Goal: Book appointment/travel/reservation

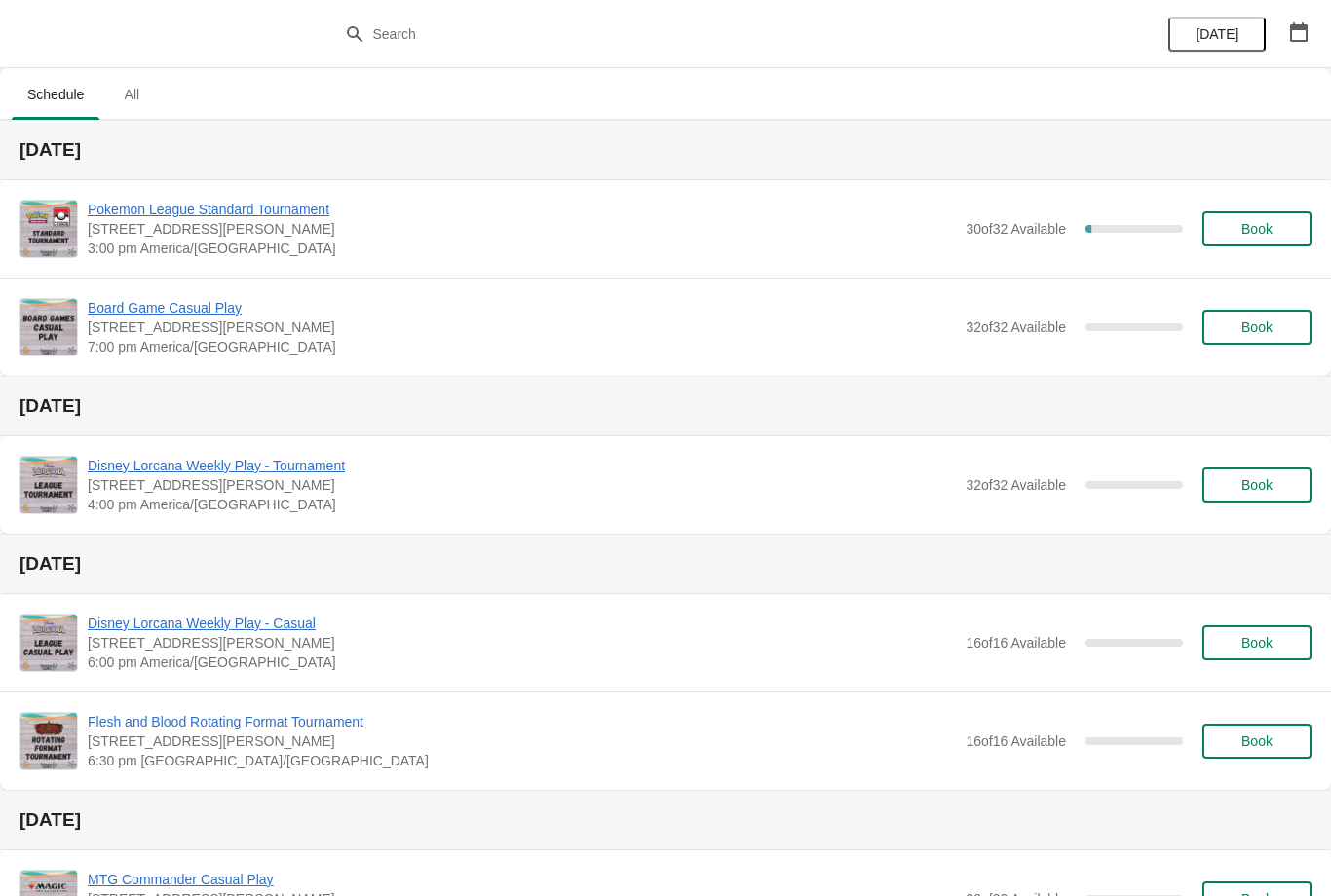
click at [1265, 226] on span "Book" at bounding box center [1256, 229] width 31 height 16
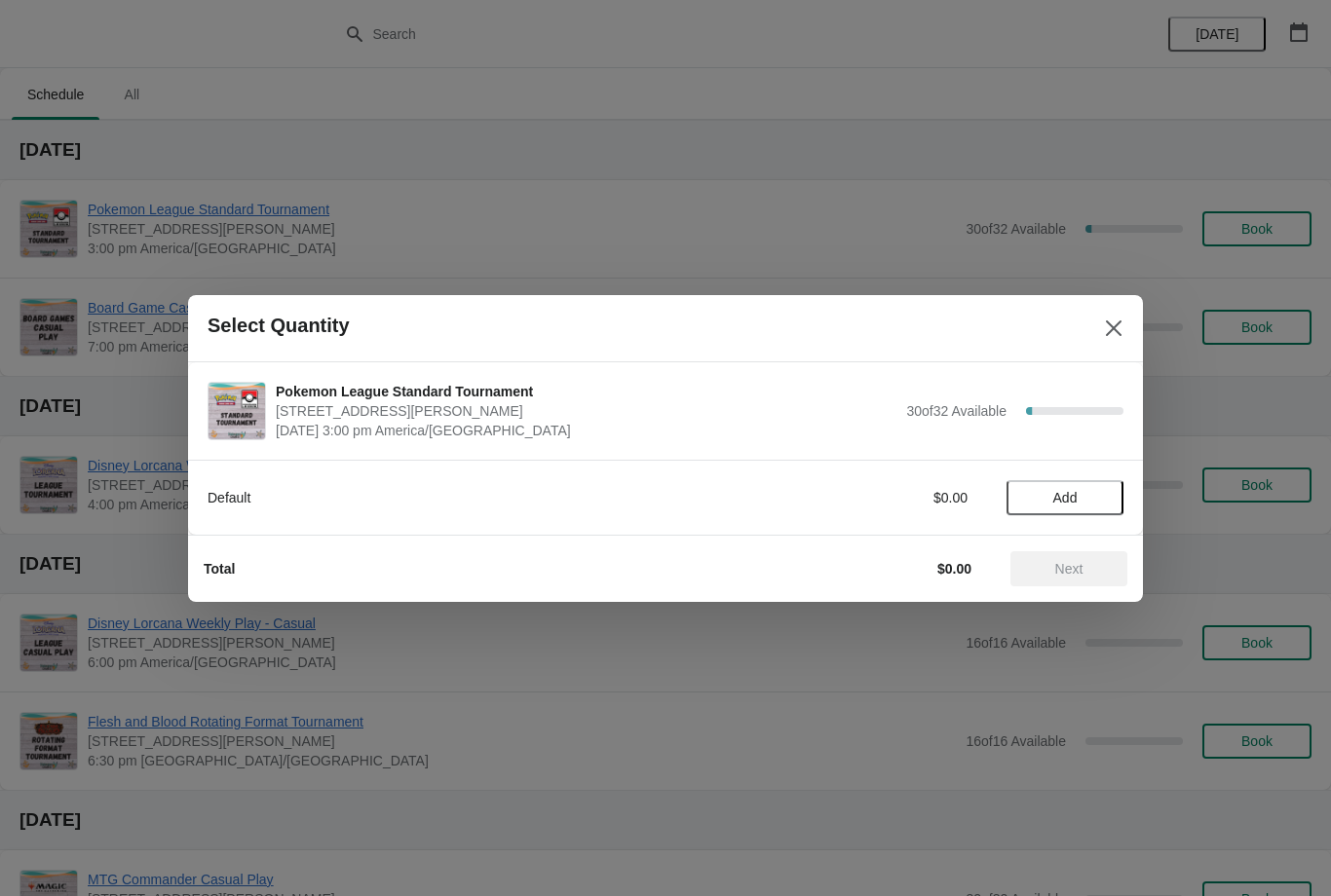
click at [1058, 513] on button "Add" at bounding box center [1065, 497] width 117 height 35
click at [1073, 567] on span "Next" at bounding box center [1070, 569] width 28 height 16
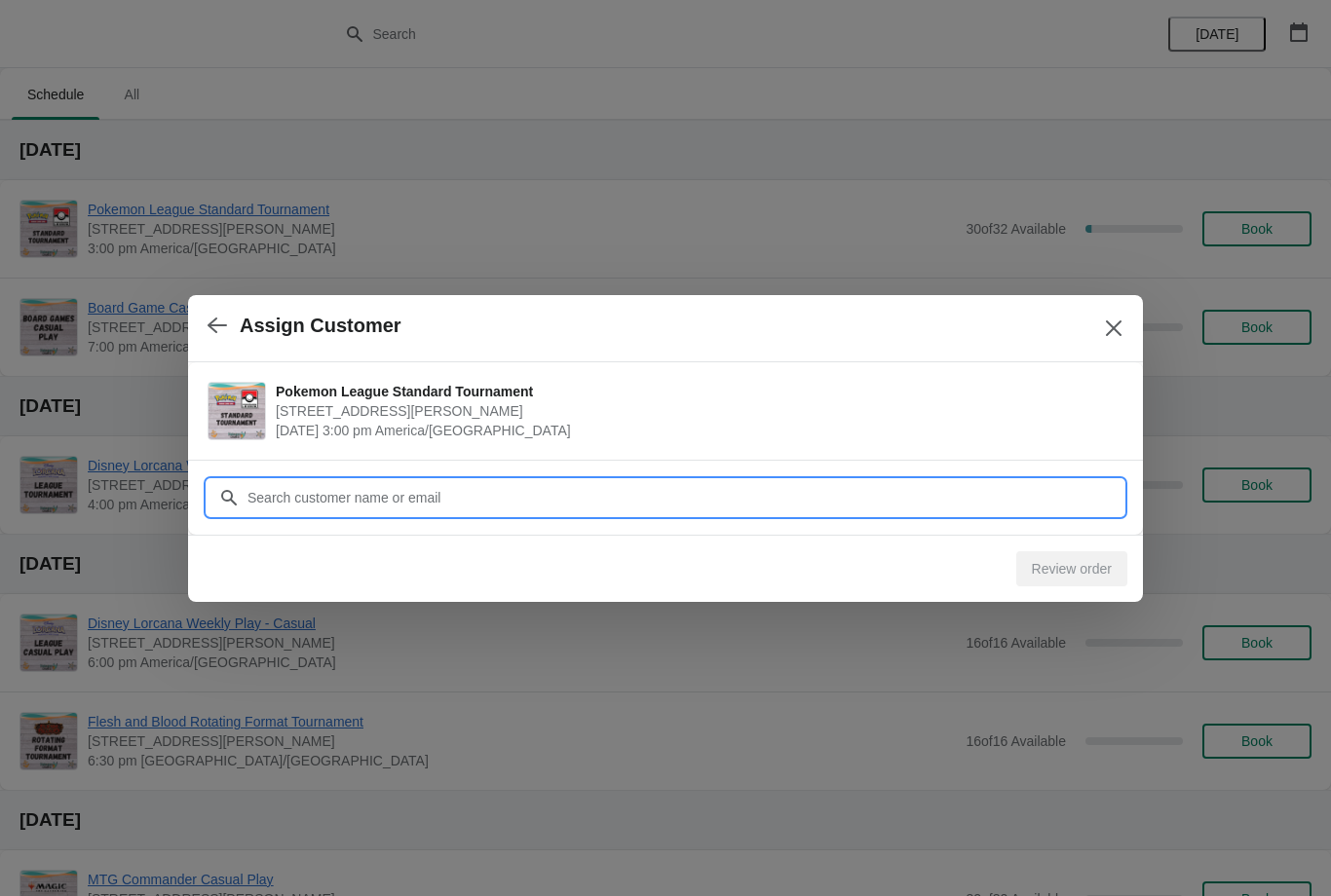
click at [477, 488] on input "Customer" at bounding box center [684, 497] width 877 height 35
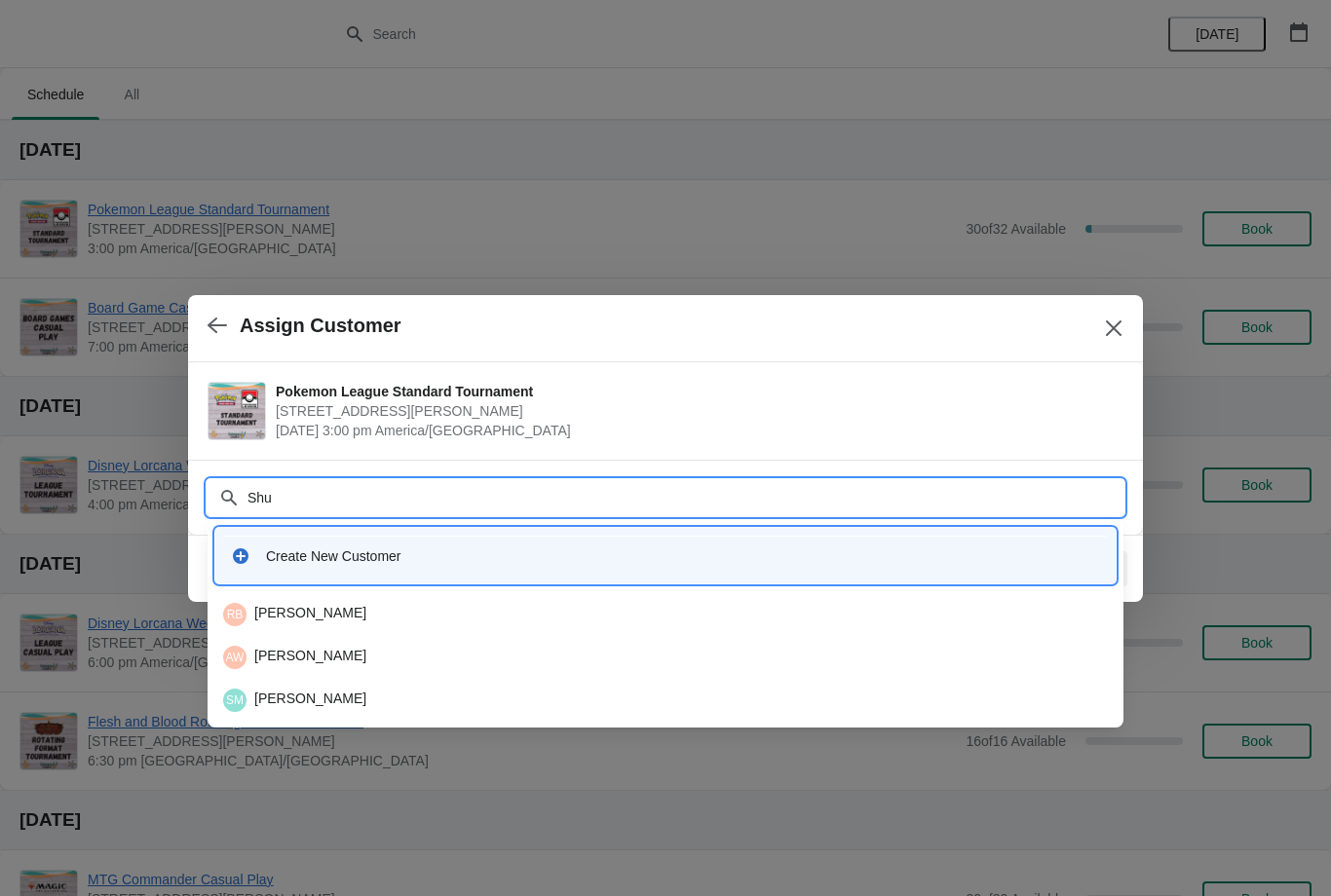
type input "Shuc"
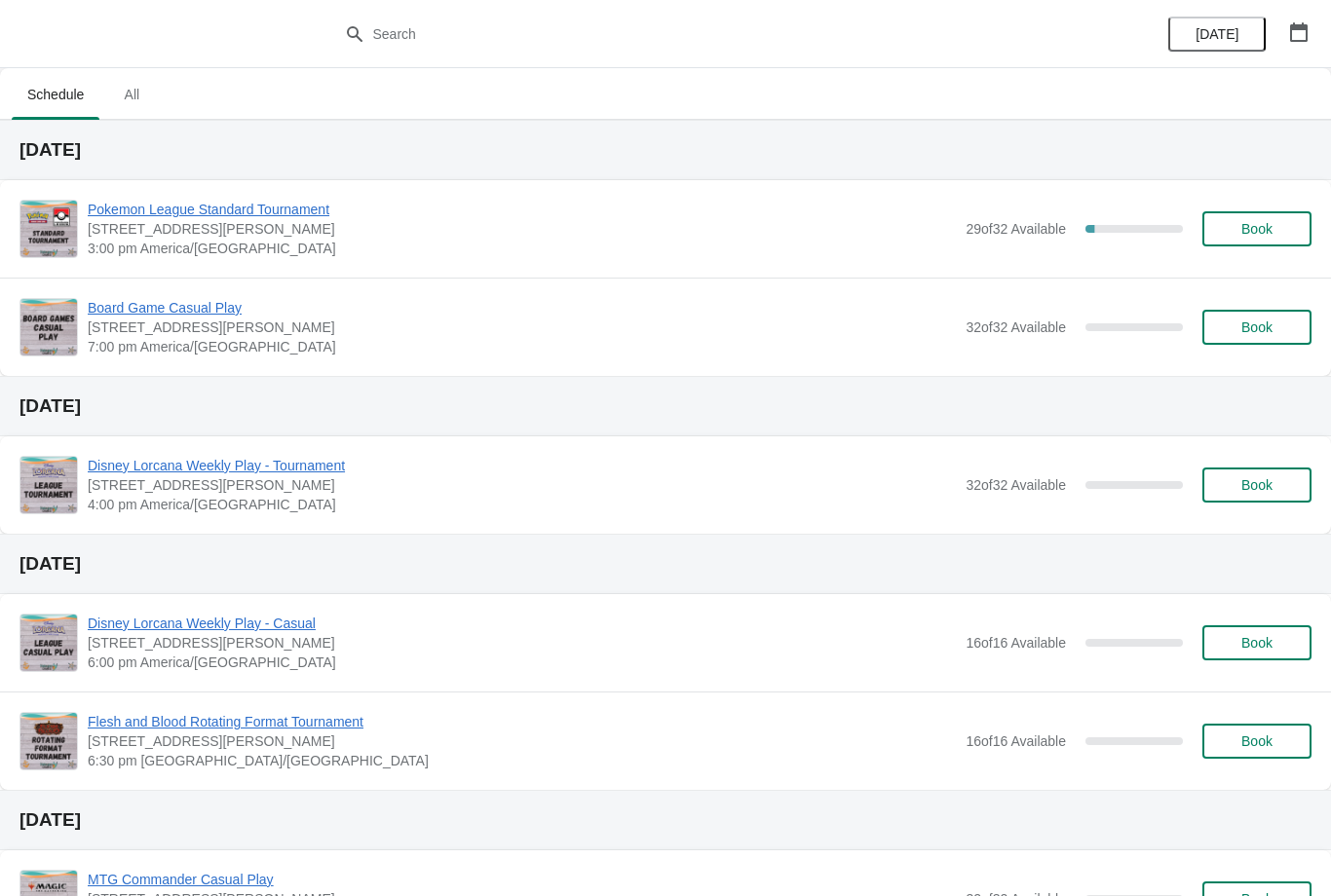
click at [1251, 228] on span "Book" at bounding box center [1256, 229] width 31 height 16
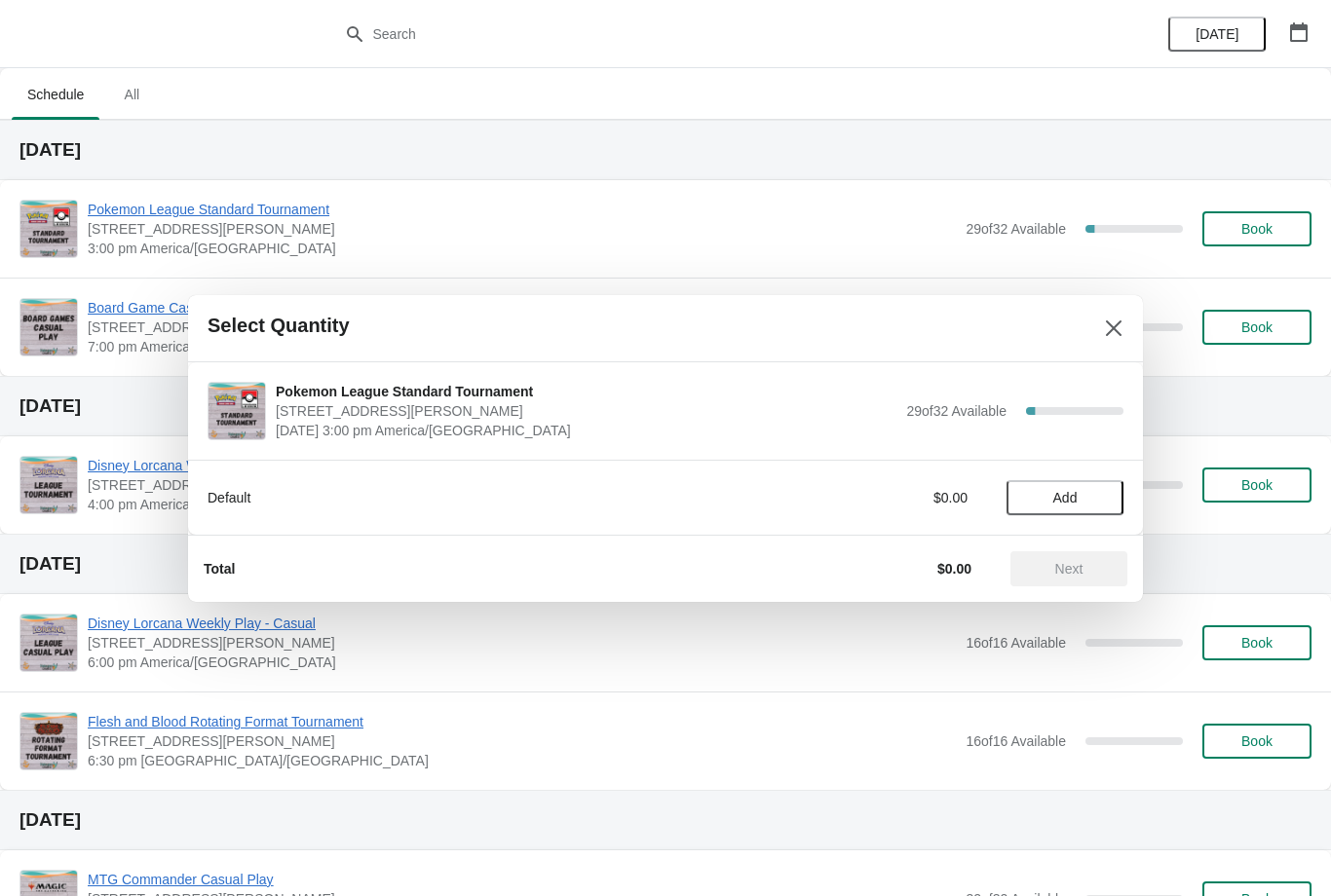
click at [1069, 502] on span "Add" at bounding box center [1066, 498] width 24 height 16
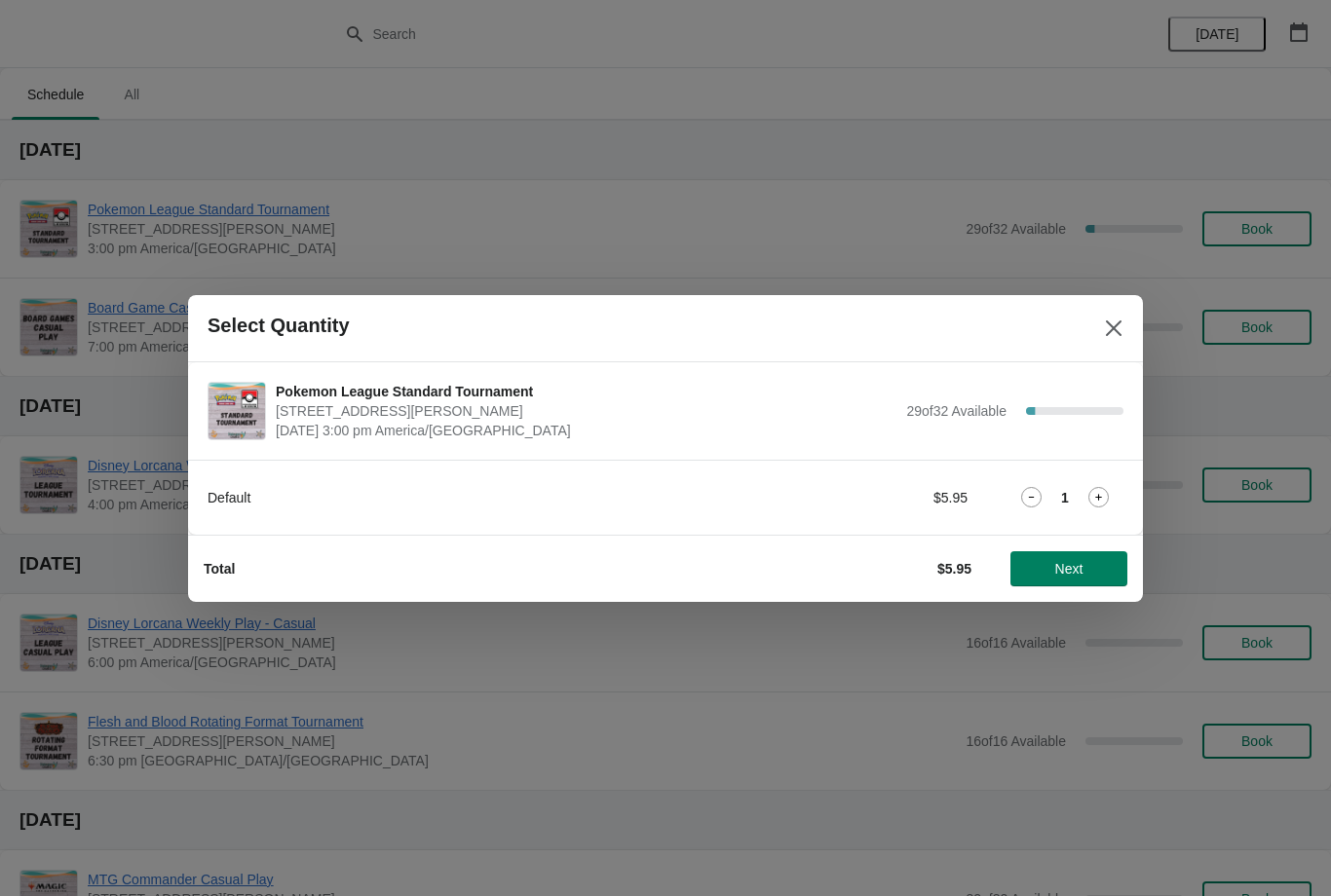
click at [1064, 561] on span "Next" at bounding box center [1070, 569] width 28 height 16
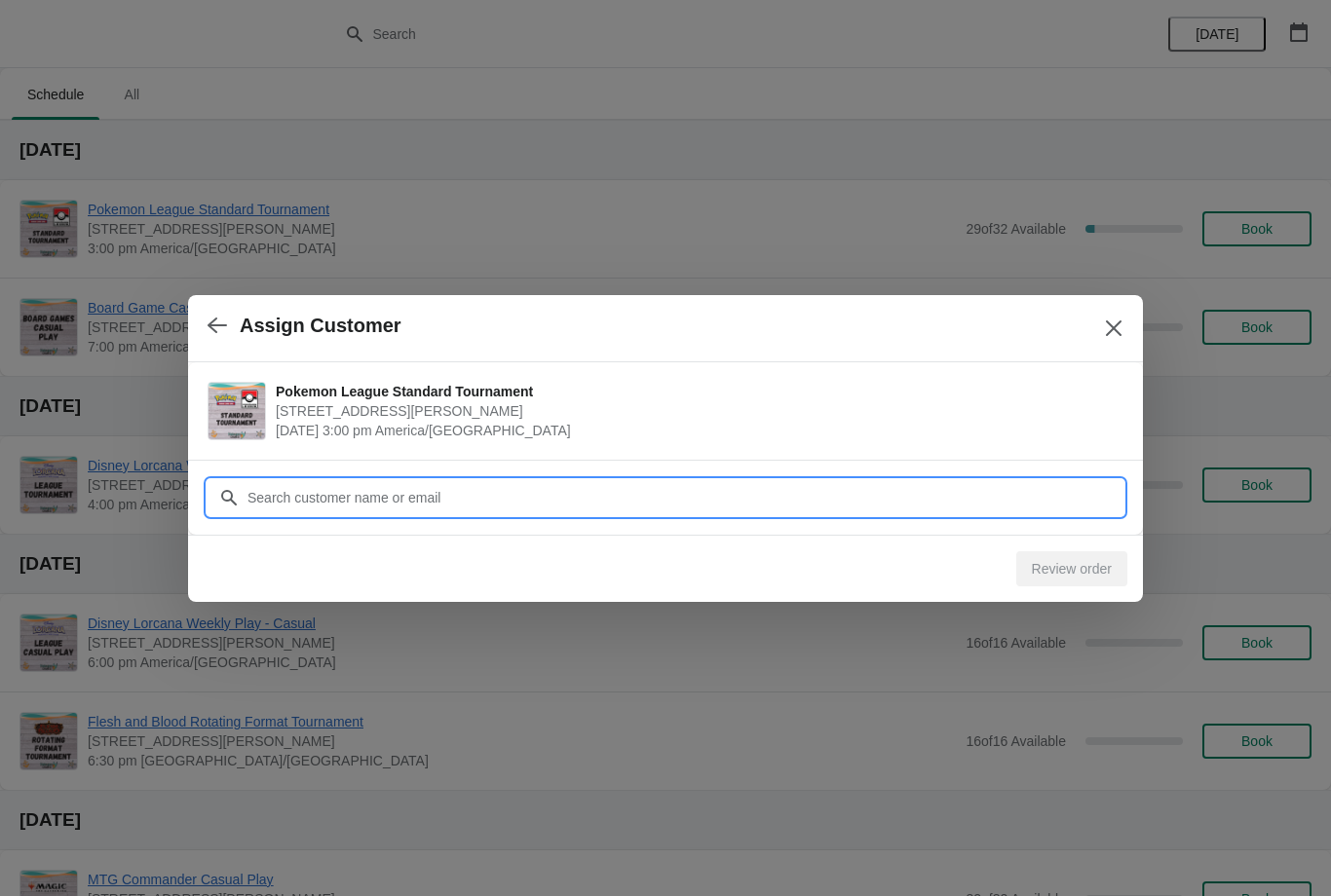
click at [583, 496] on input "Customer" at bounding box center [684, 497] width 877 height 35
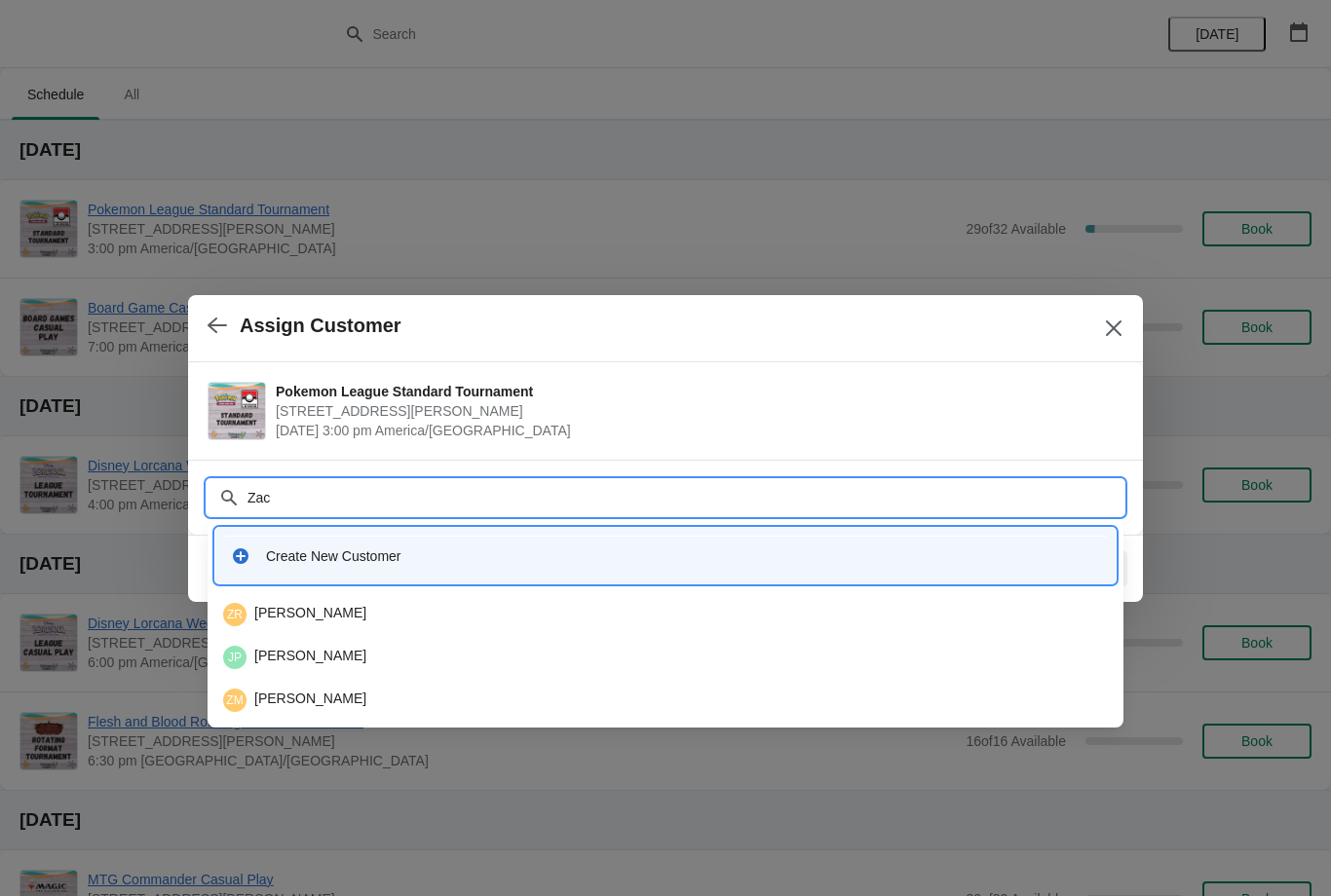
type input "[PERSON_NAME]"
click at [385, 604] on div "ZR [PERSON_NAME]" at bounding box center [666, 614] width 885 height 23
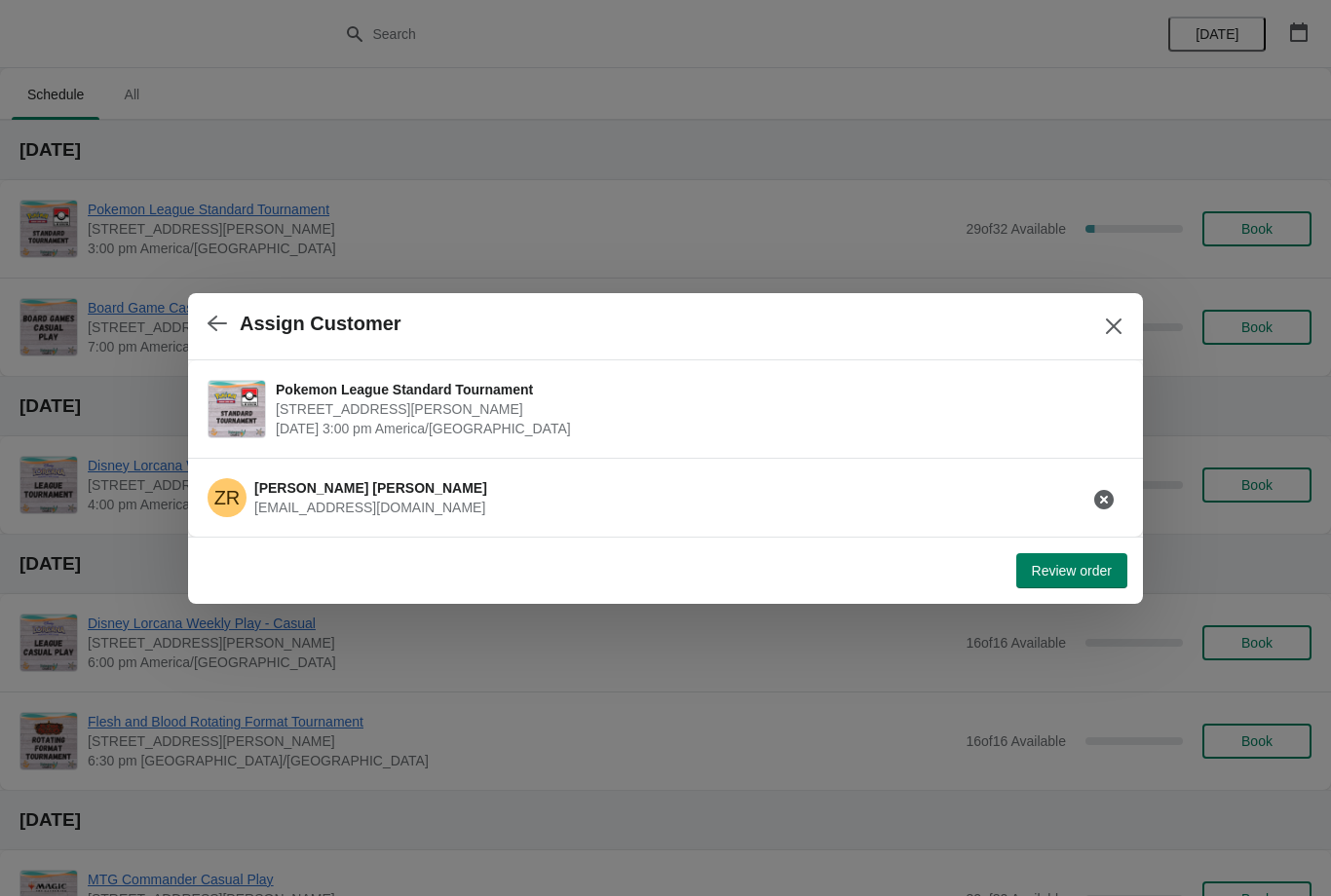
click at [1087, 560] on button "Review order" at bounding box center [1072, 571] width 111 height 35
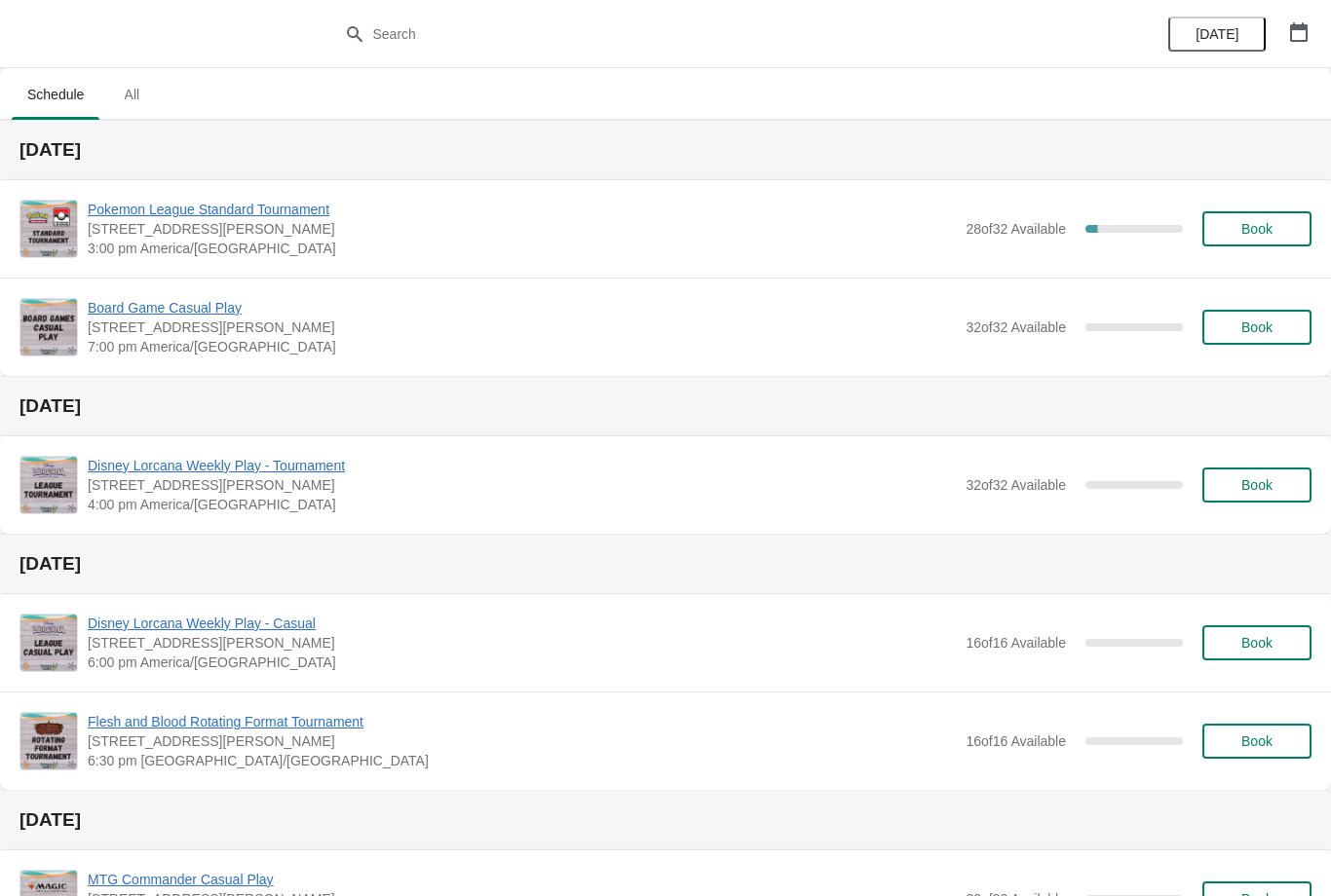
click at [1266, 233] on span "Book" at bounding box center [1256, 229] width 31 height 16
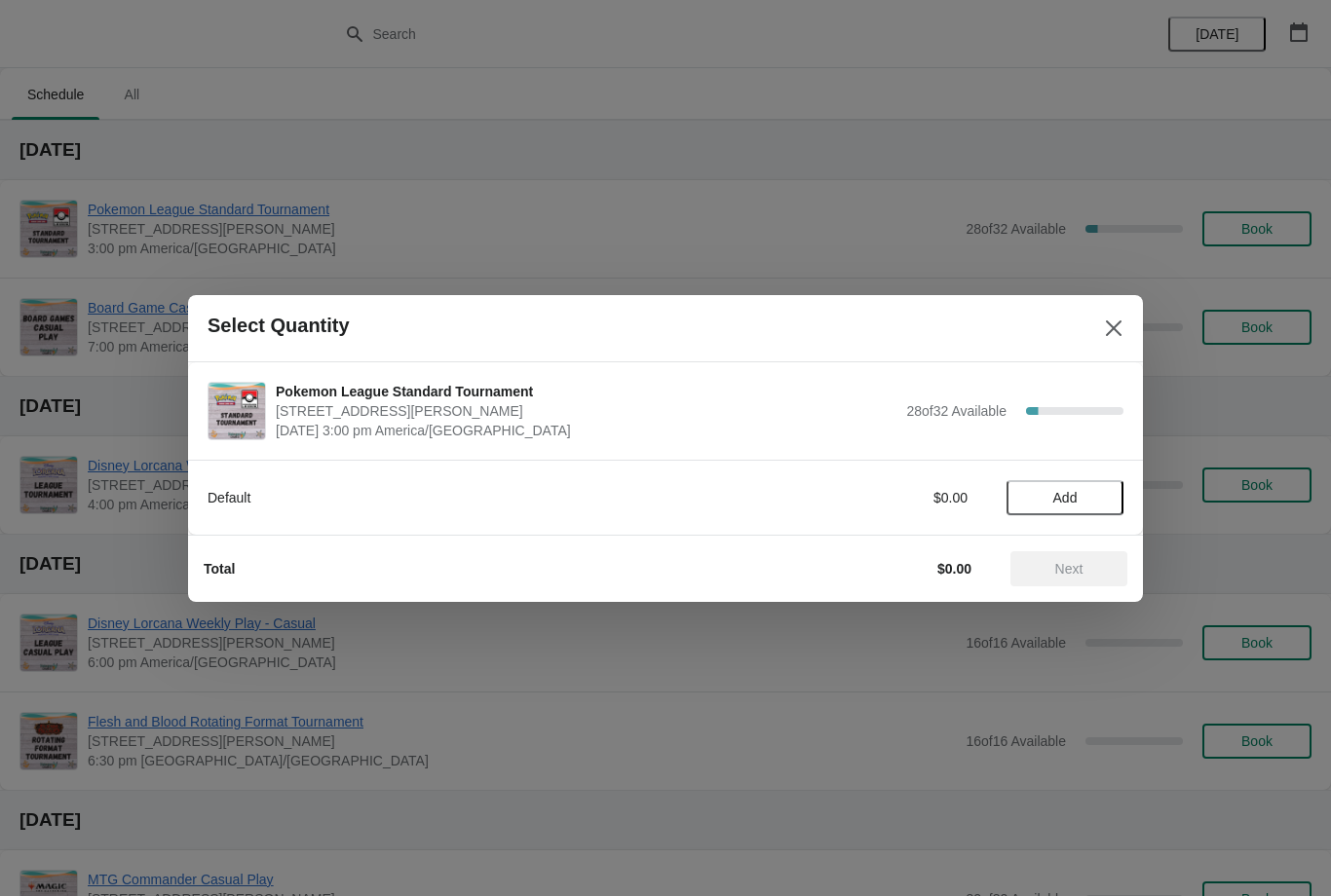
click at [1067, 500] on span "Add" at bounding box center [1066, 498] width 24 height 16
click at [1086, 560] on button "Next" at bounding box center [1069, 569] width 117 height 35
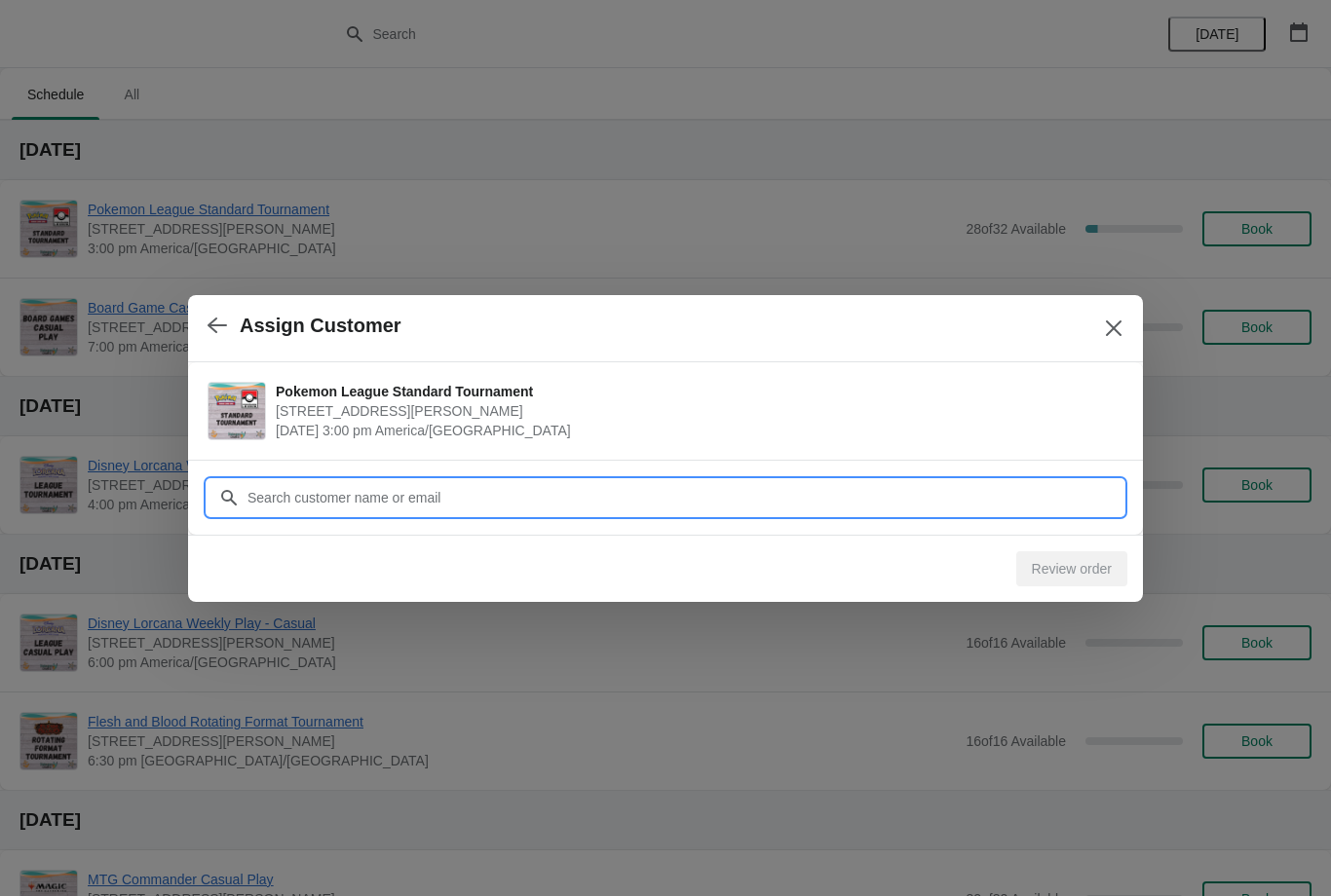
click at [532, 490] on input "Customer" at bounding box center [684, 497] width 877 height 35
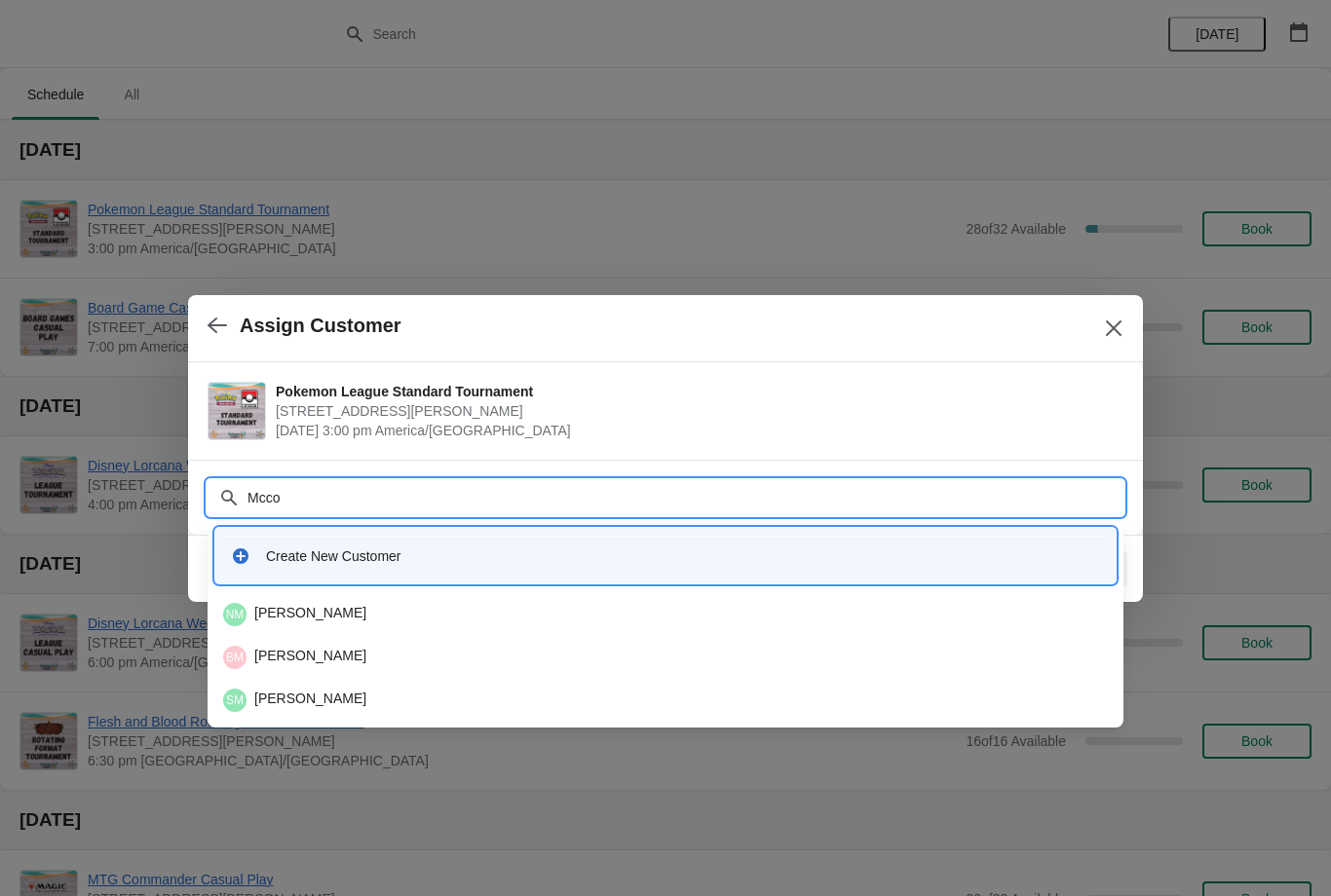
type input "Mccom"
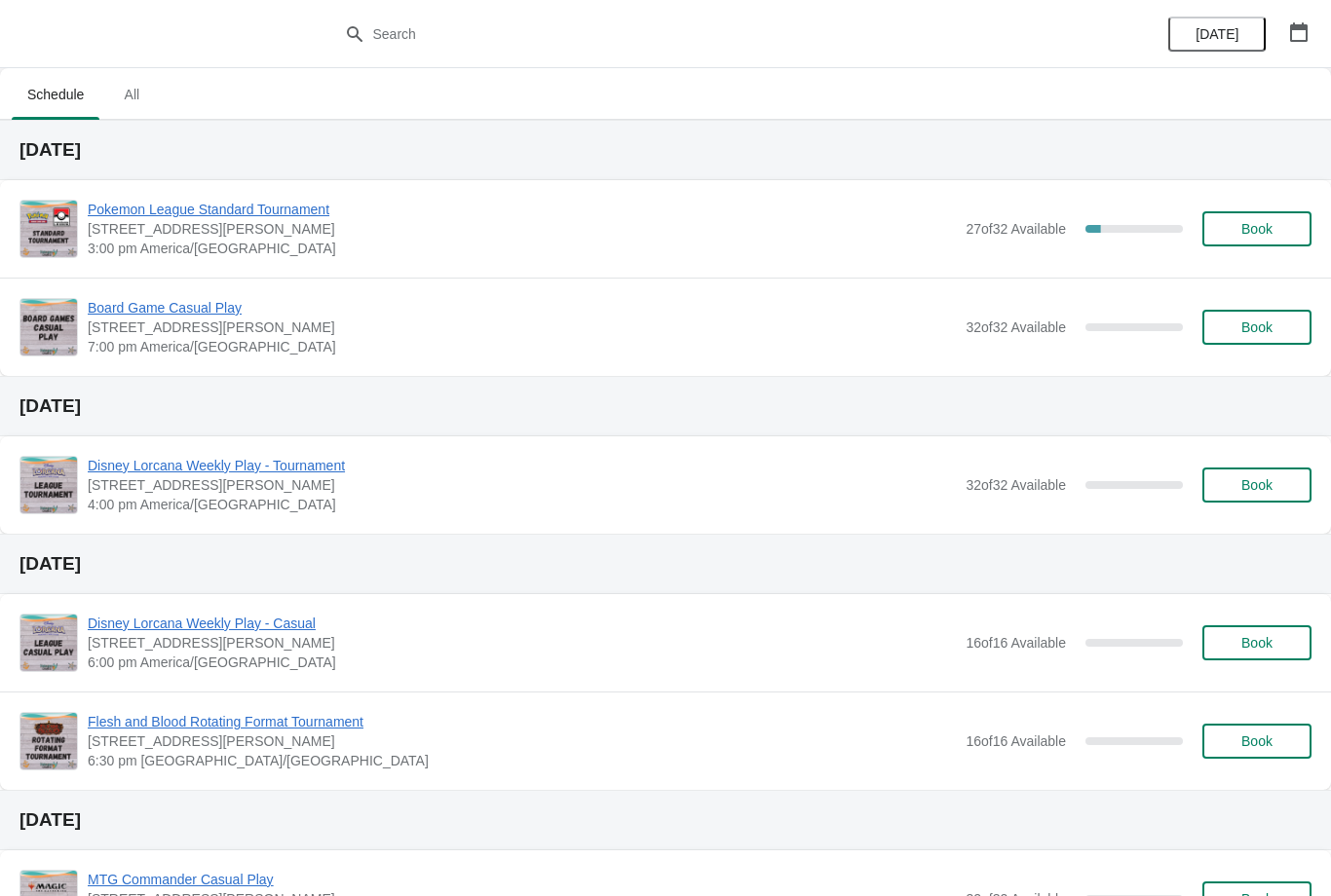
click at [1258, 228] on span "Book" at bounding box center [1256, 229] width 31 height 16
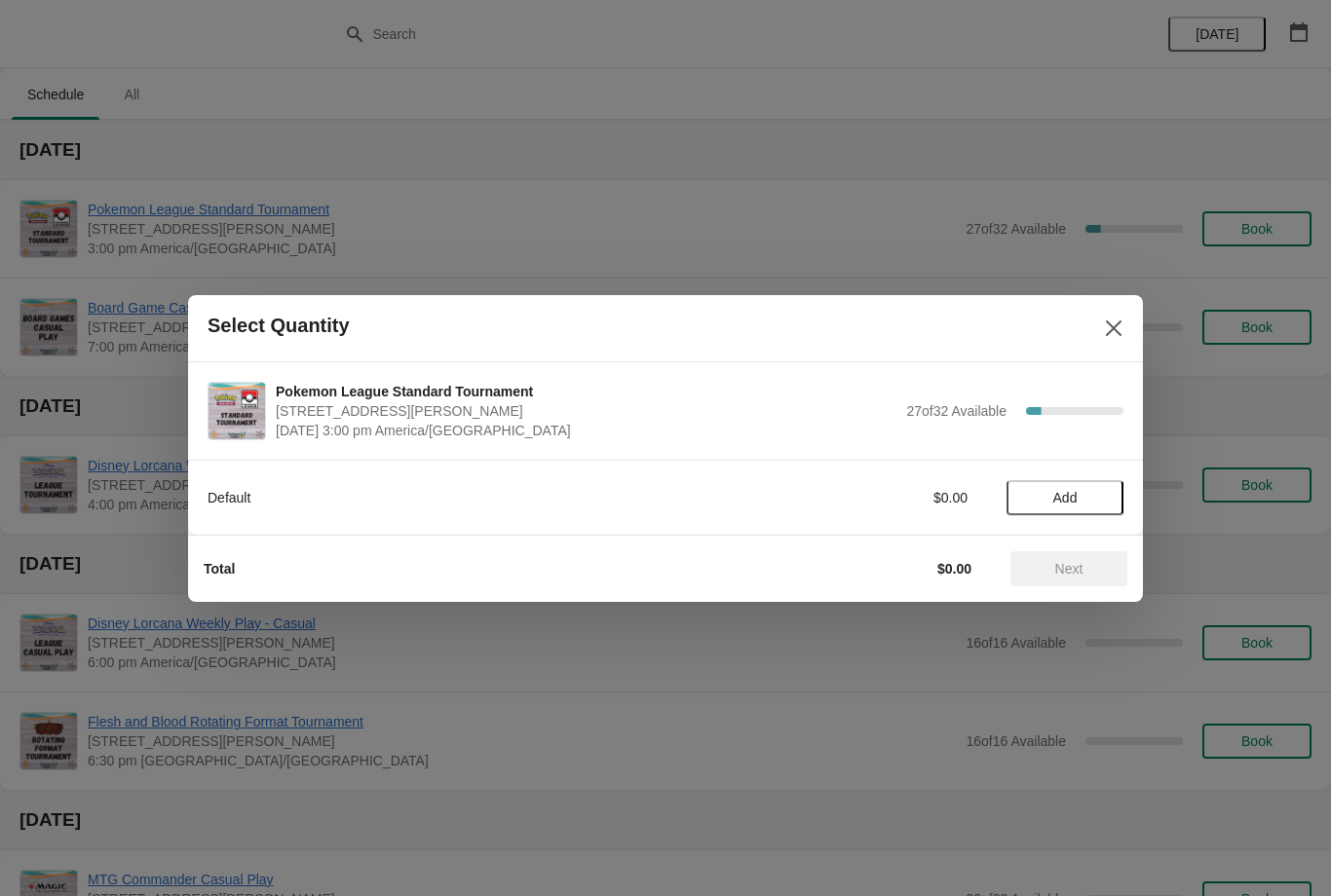
click at [1033, 504] on span "Add" at bounding box center [1065, 498] width 82 height 16
click at [1074, 561] on span "Next" at bounding box center [1070, 569] width 28 height 16
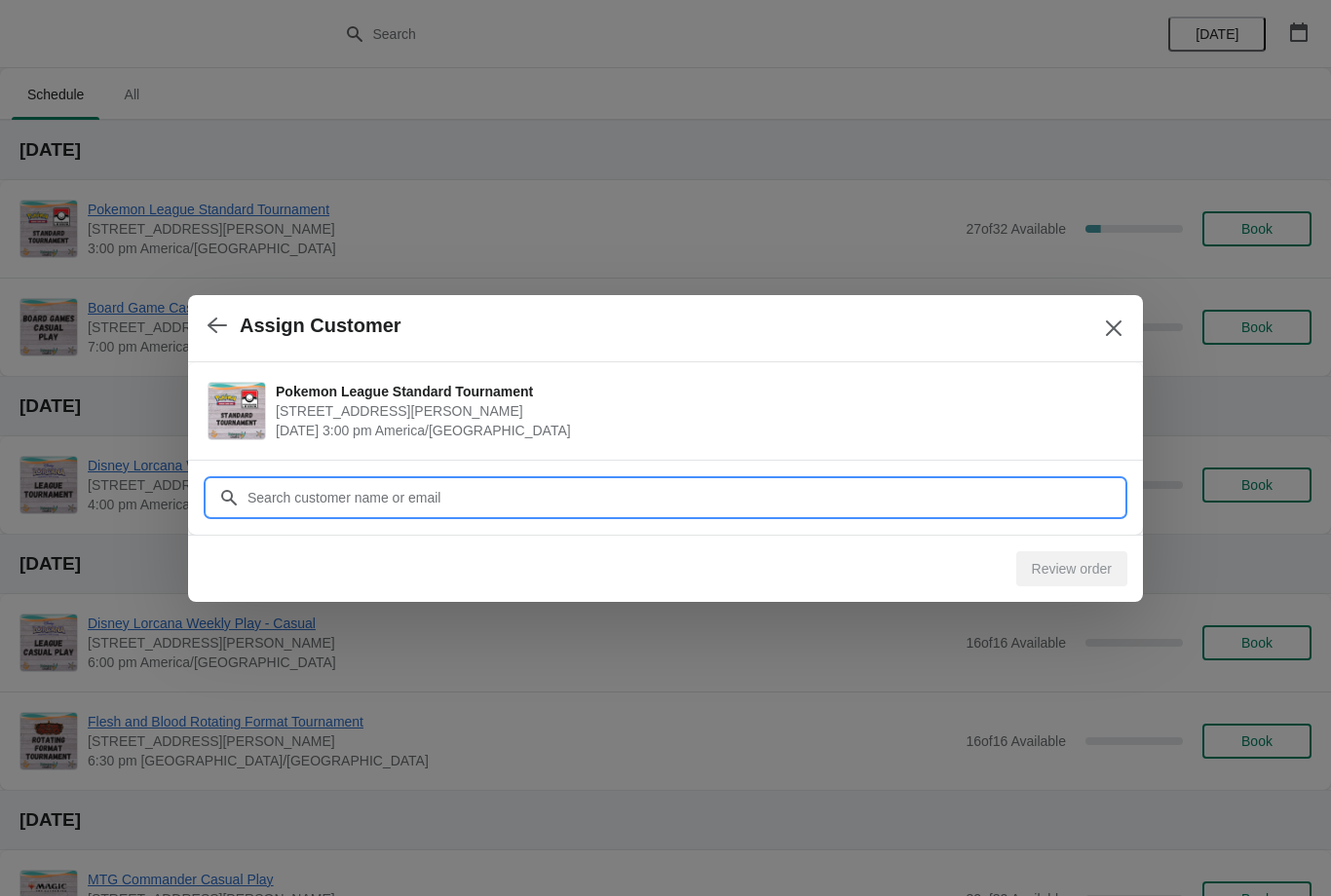
click at [686, 481] on input "Customer" at bounding box center [684, 497] width 877 height 35
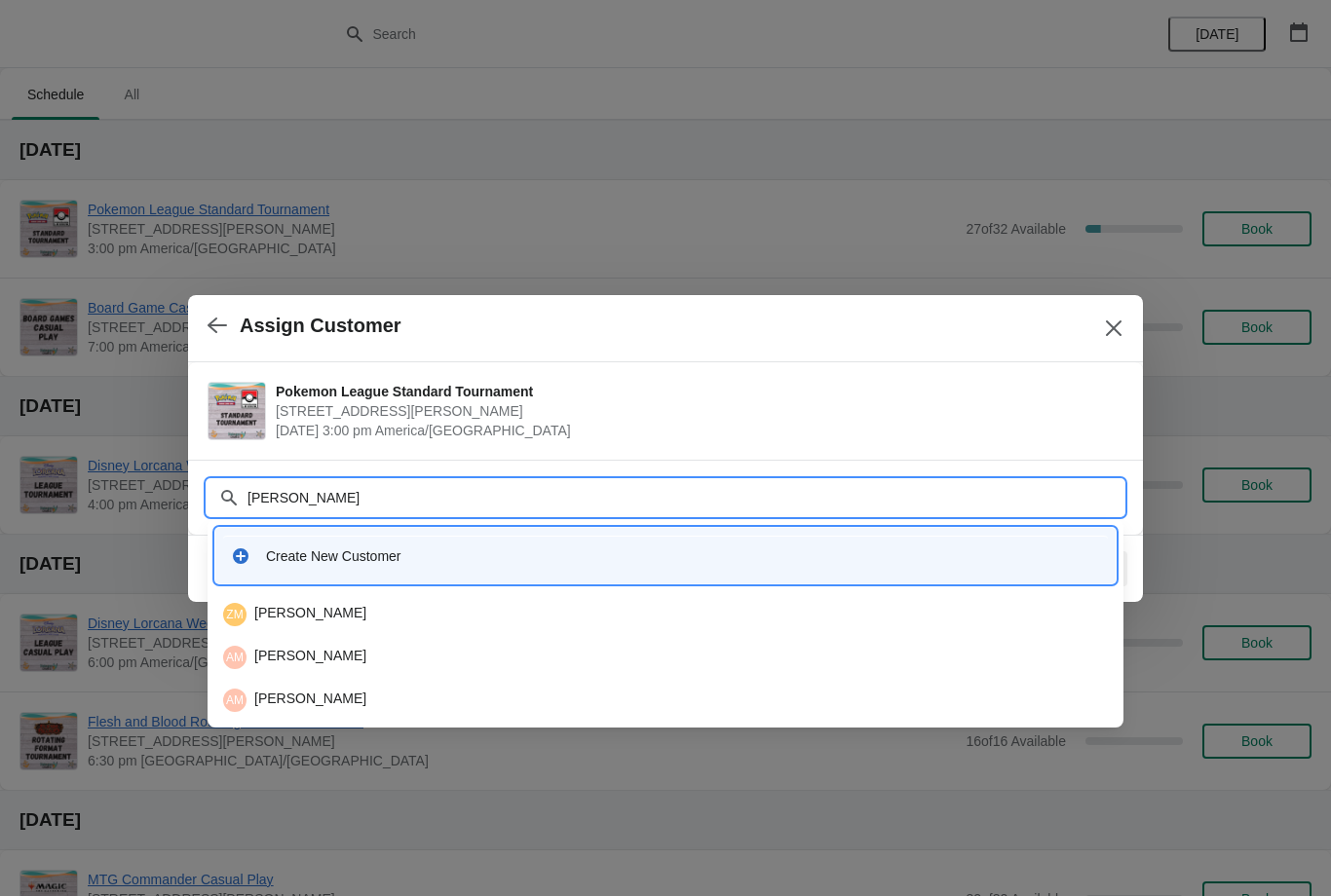
type input "Muddi"
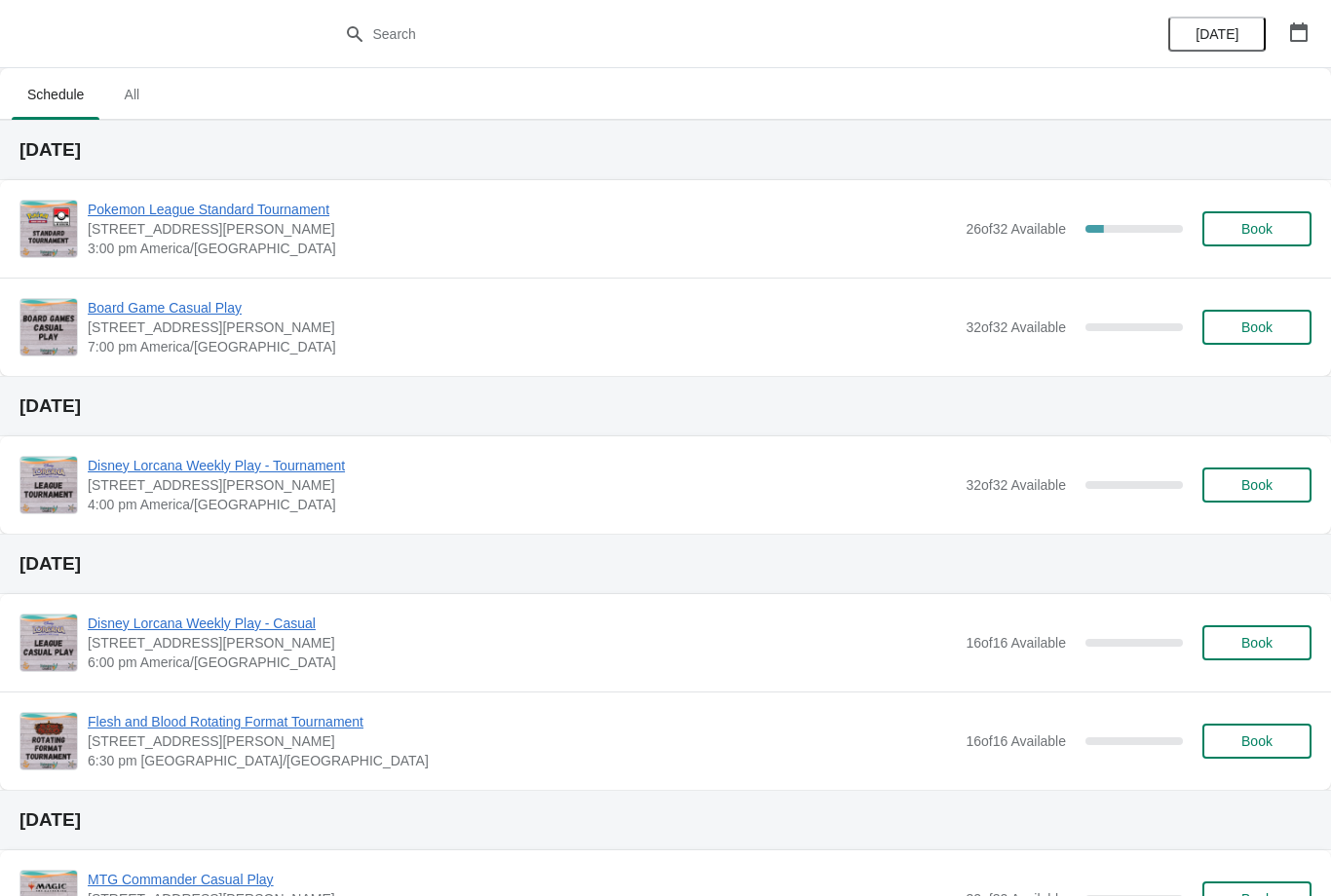
click at [1264, 207] on div "Pokemon League Standard Tournament [STREET_ADDRESS][PERSON_NAME] 3:00 pm [GEOGR…" at bounding box center [699, 228] width 1224 height 59
click at [1269, 219] on button "Book" at bounding box center [1256, 228] width 109 height 35
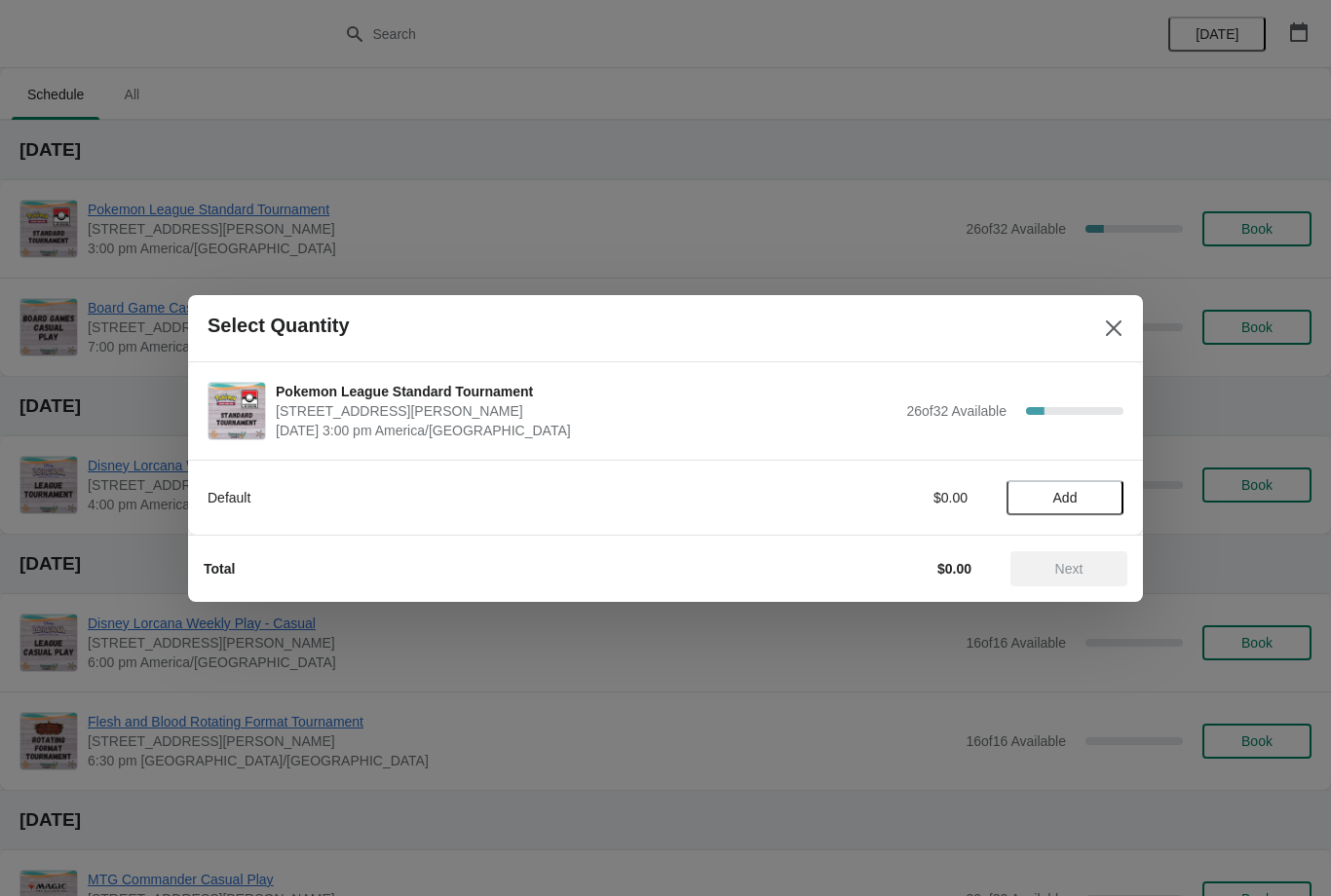
click at [1065, 492] on span "Add" at bounding box center [1066, 498] width 24 height 16
click at [1072, 574] on span "Next" at bounding box center [1070, 569] width 28 height 16
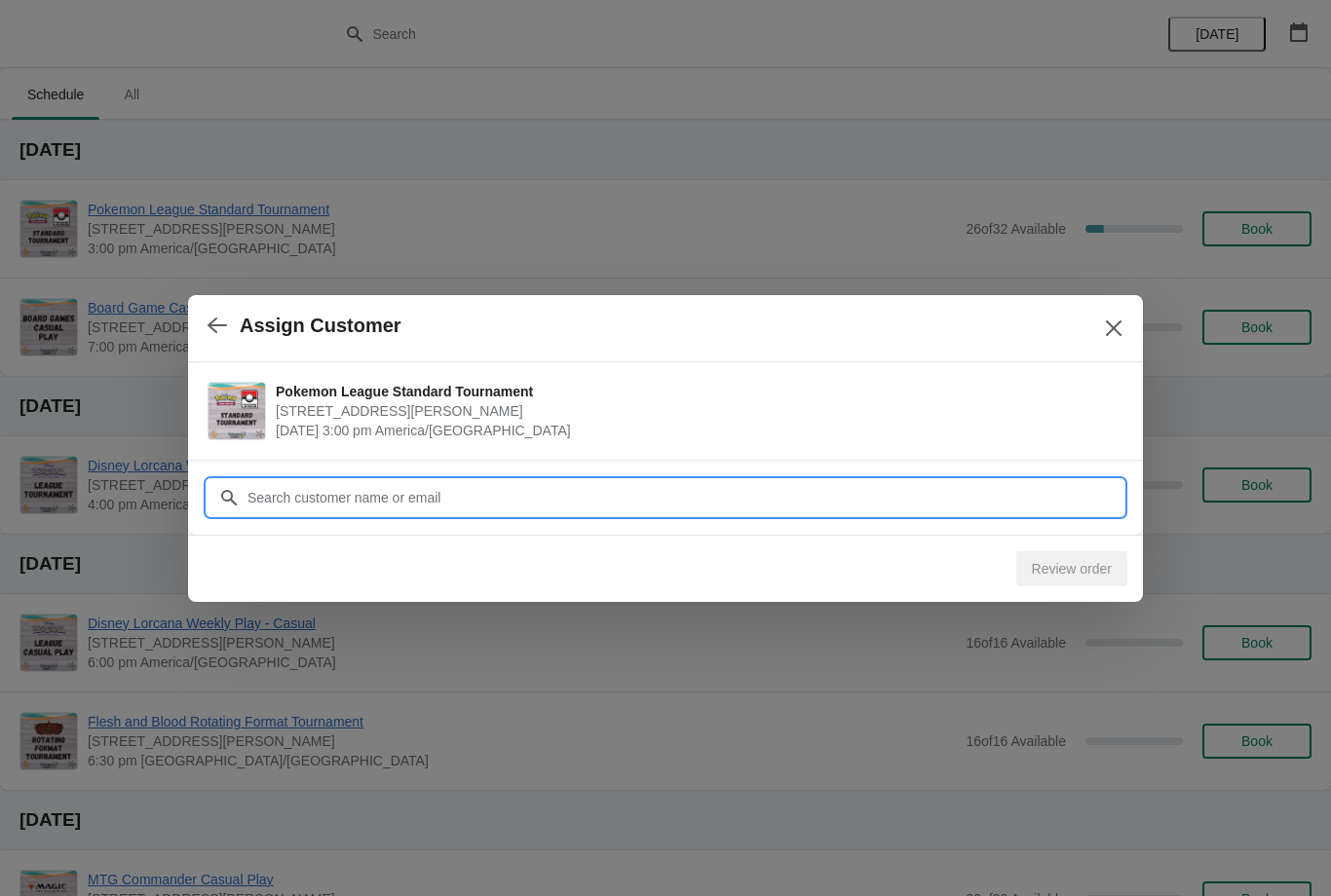
click at [492, 499] on input "Customer" at bounding box center [684, 497] width 877 height 35
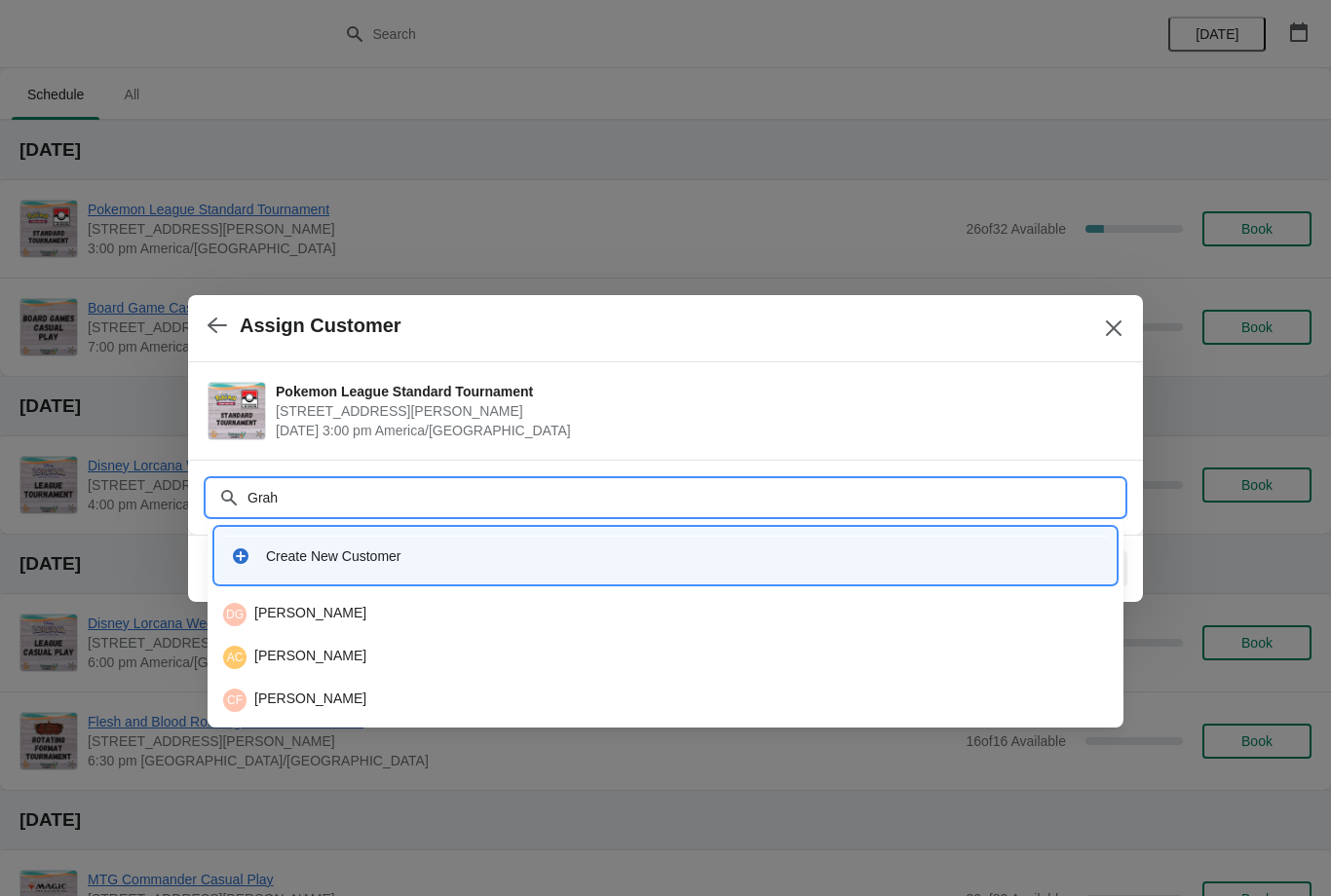
type input "Graha"
click at [352, 605] on div "DG Daniel Graham" at bounding box center [666, 614] width 885 height 23
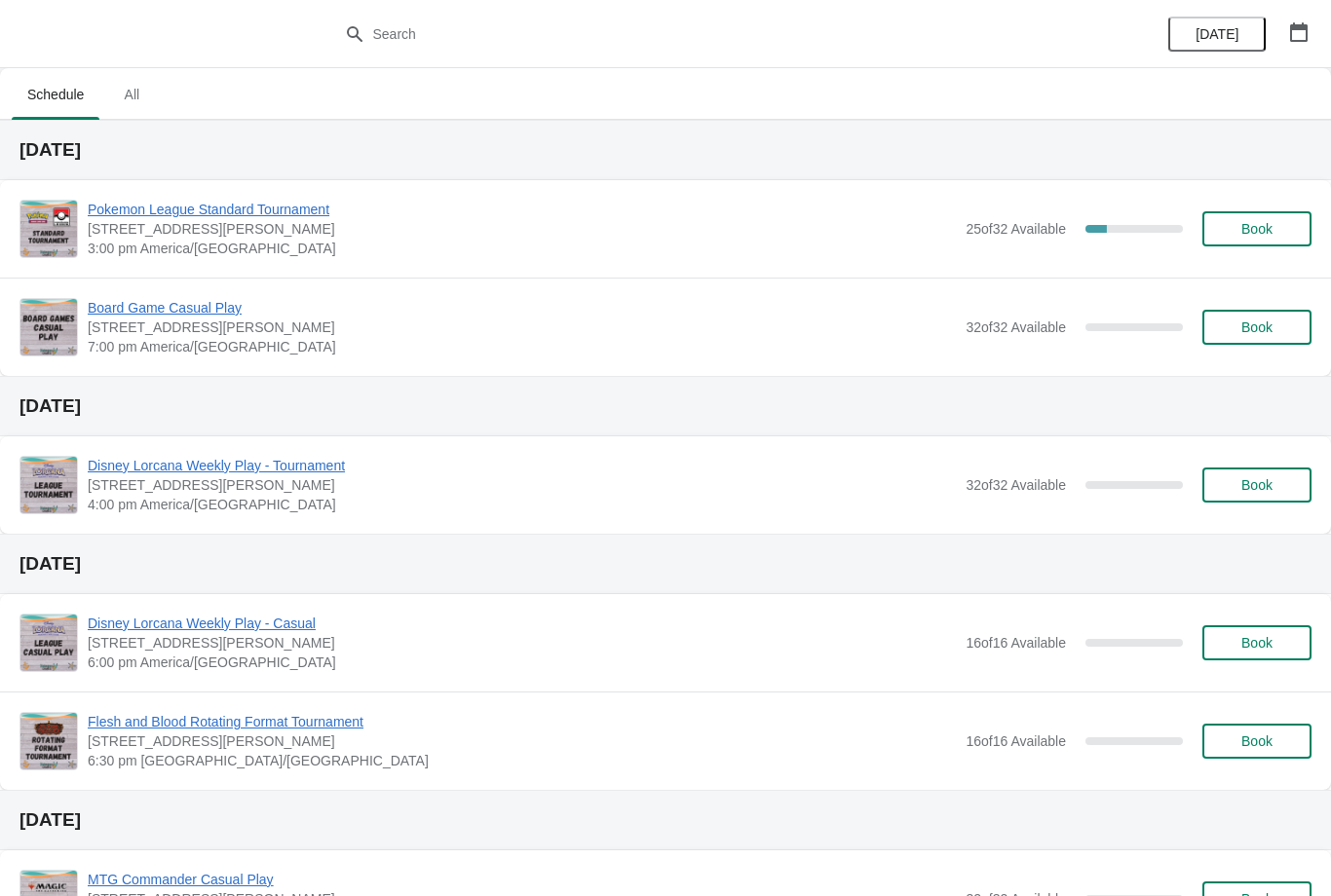
click at [1274, 213] on button "Book" at bounding box center [1256, 228] width 109 height 35
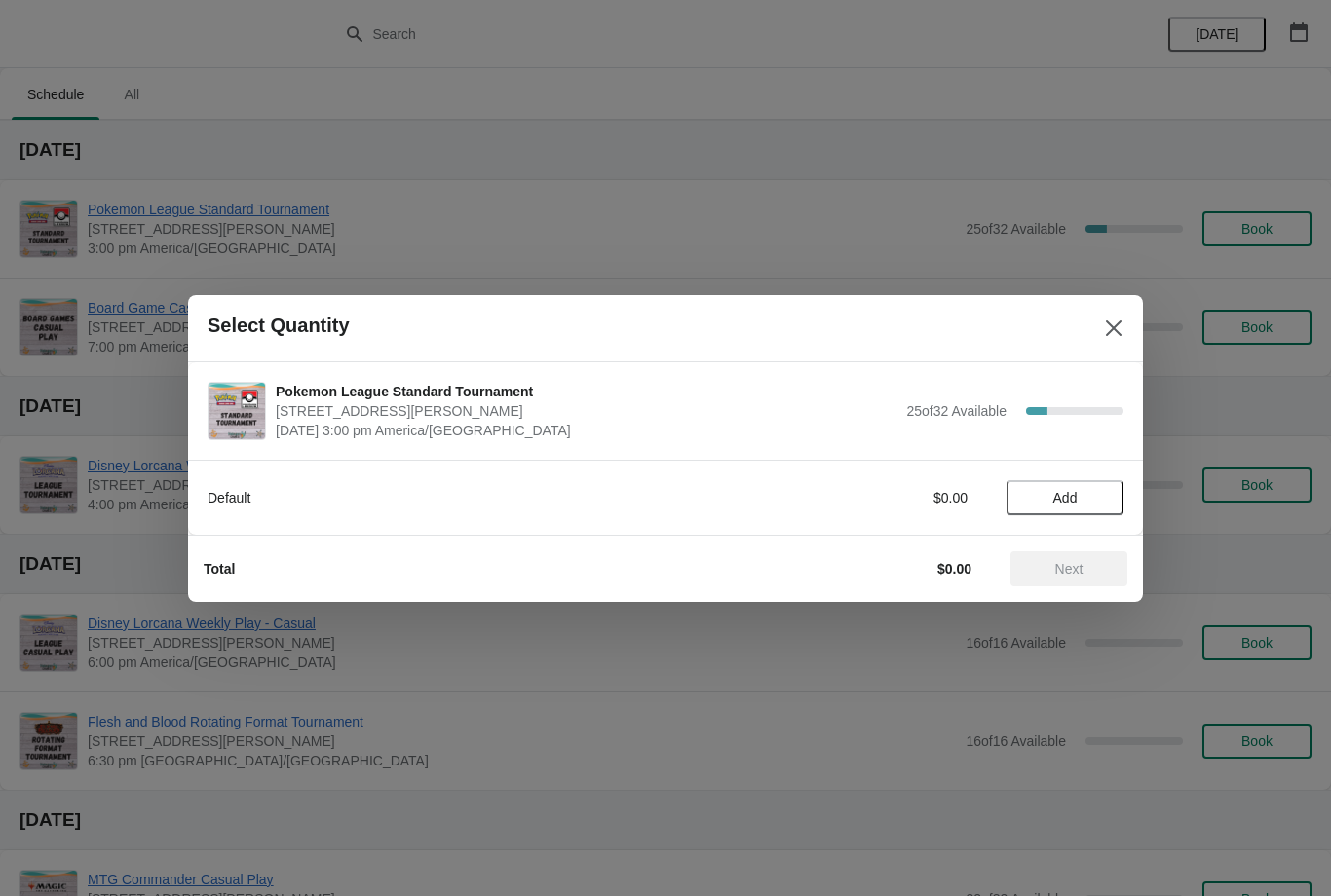
click at [1059, 505] on span "Add" at bounding box center [1066, 498] width 24 height 16
click at [1073, 566] on span "Next" at bounding box center [1070, 569] width 28 height 16
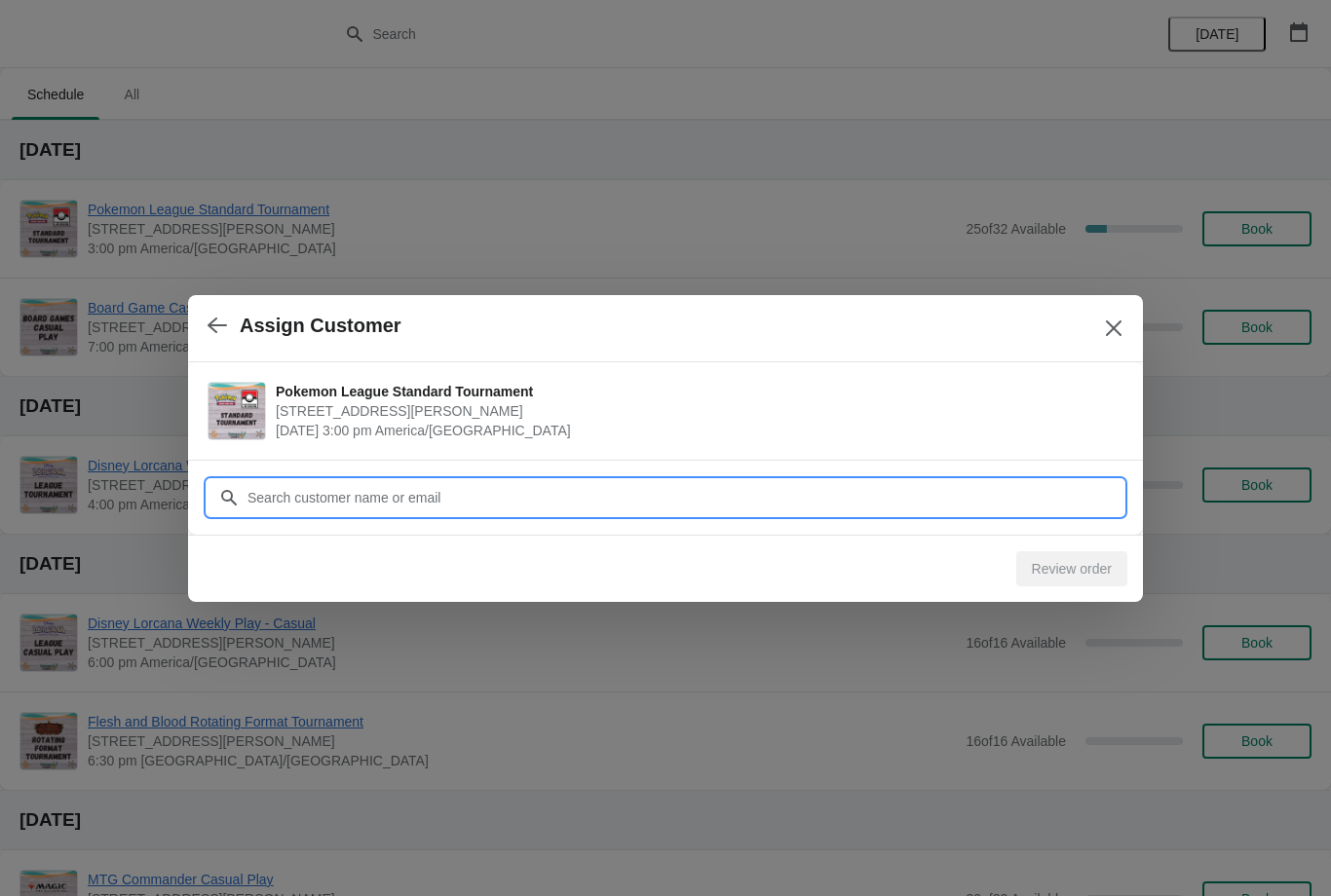
click at [490, 508] on input "Customer" at bounding box center [684, 497] width 877 height 35
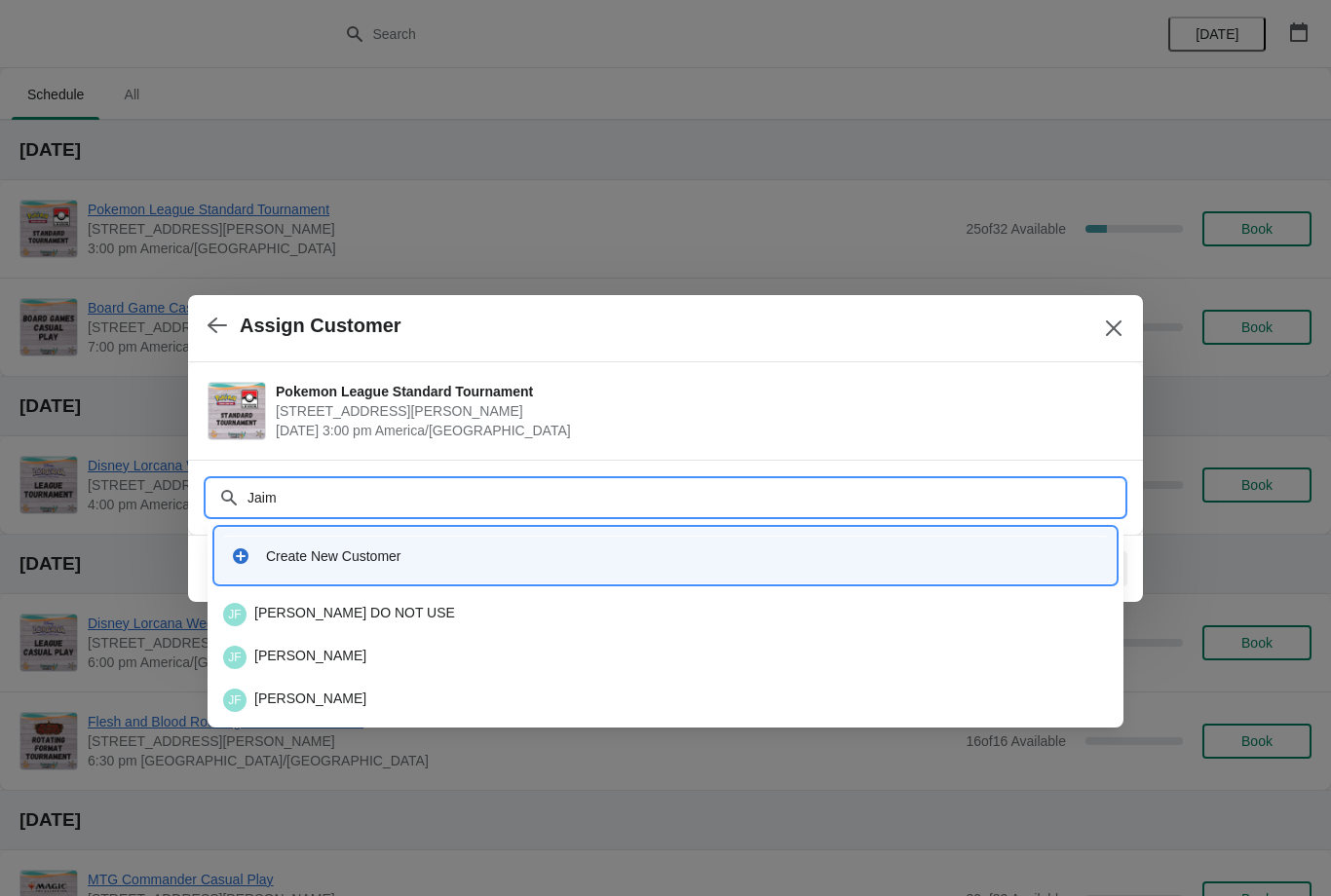
type input "Jaime"
click at [356, 644] on div "JF Jaime Fuentes" at bounding box center [666, 658] width 900 height 39
type input "Jaim"
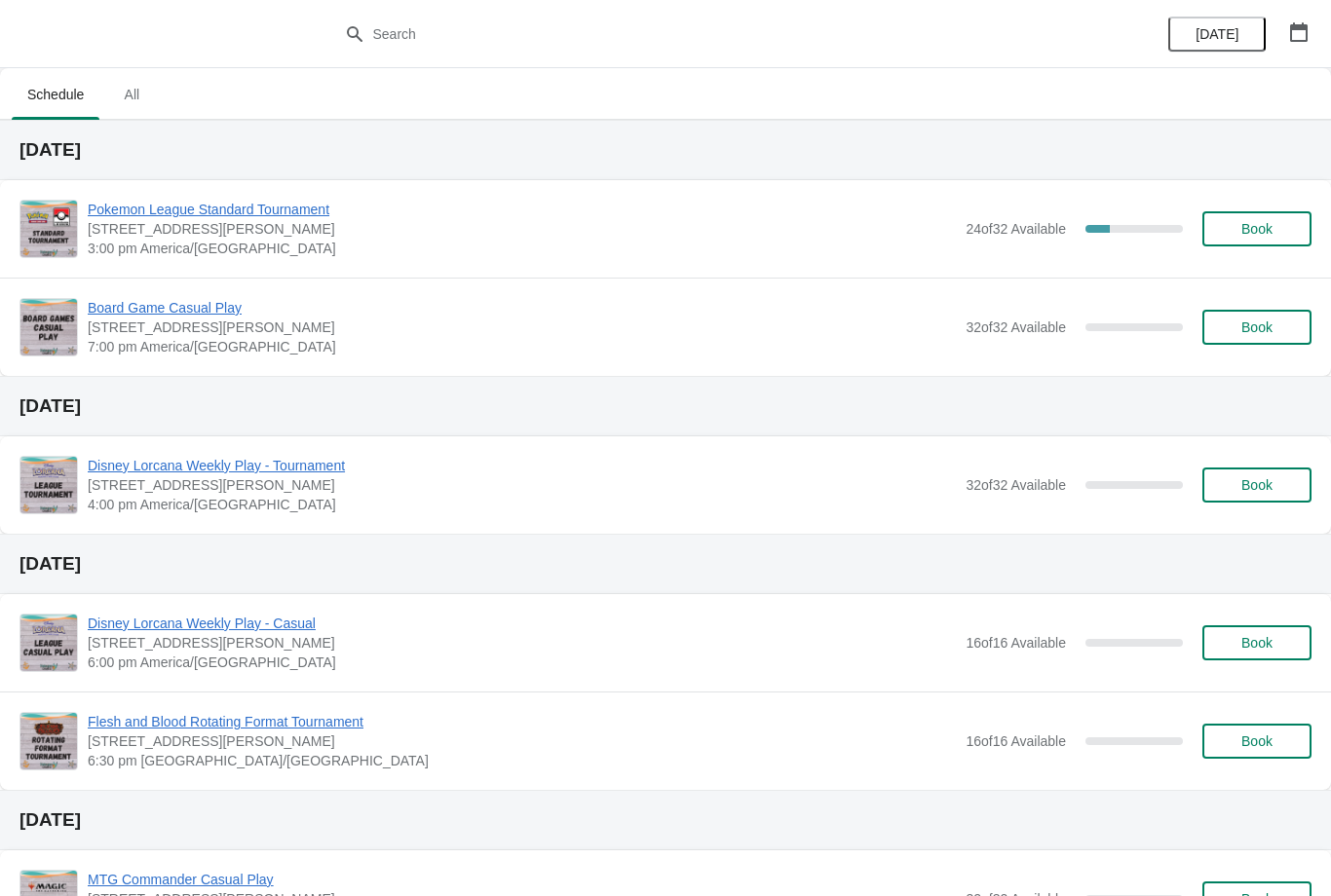
click at [1256, 216] on button "Book" at bounding box center [1256, 228] width 109 height 35
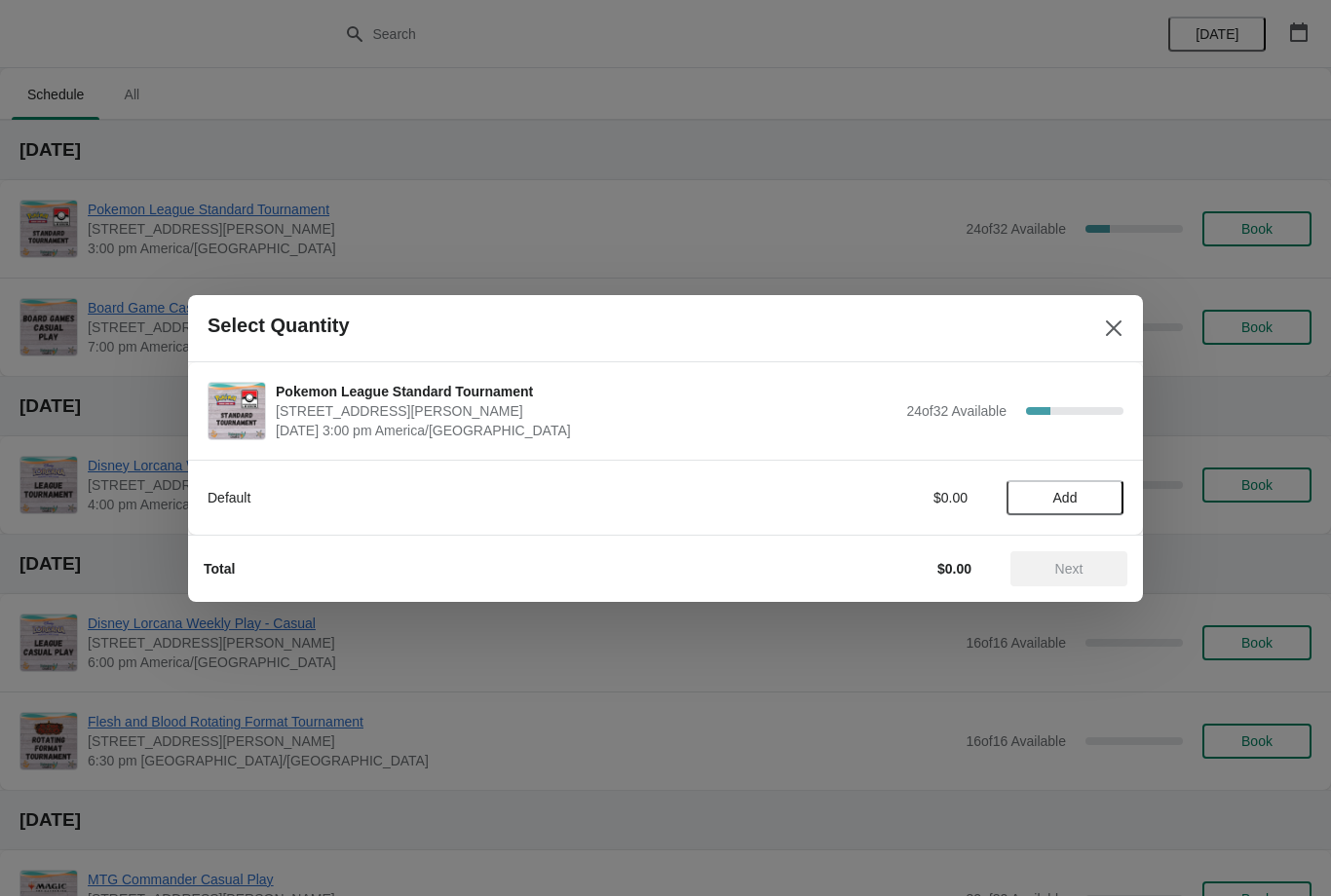
click at [1057, 504] on span "Add" at bounding box center [1066, 498] width 24 height 16
click at [1074, 580] on button "Next" at bounding box center [1069, 569] width 117 height 35
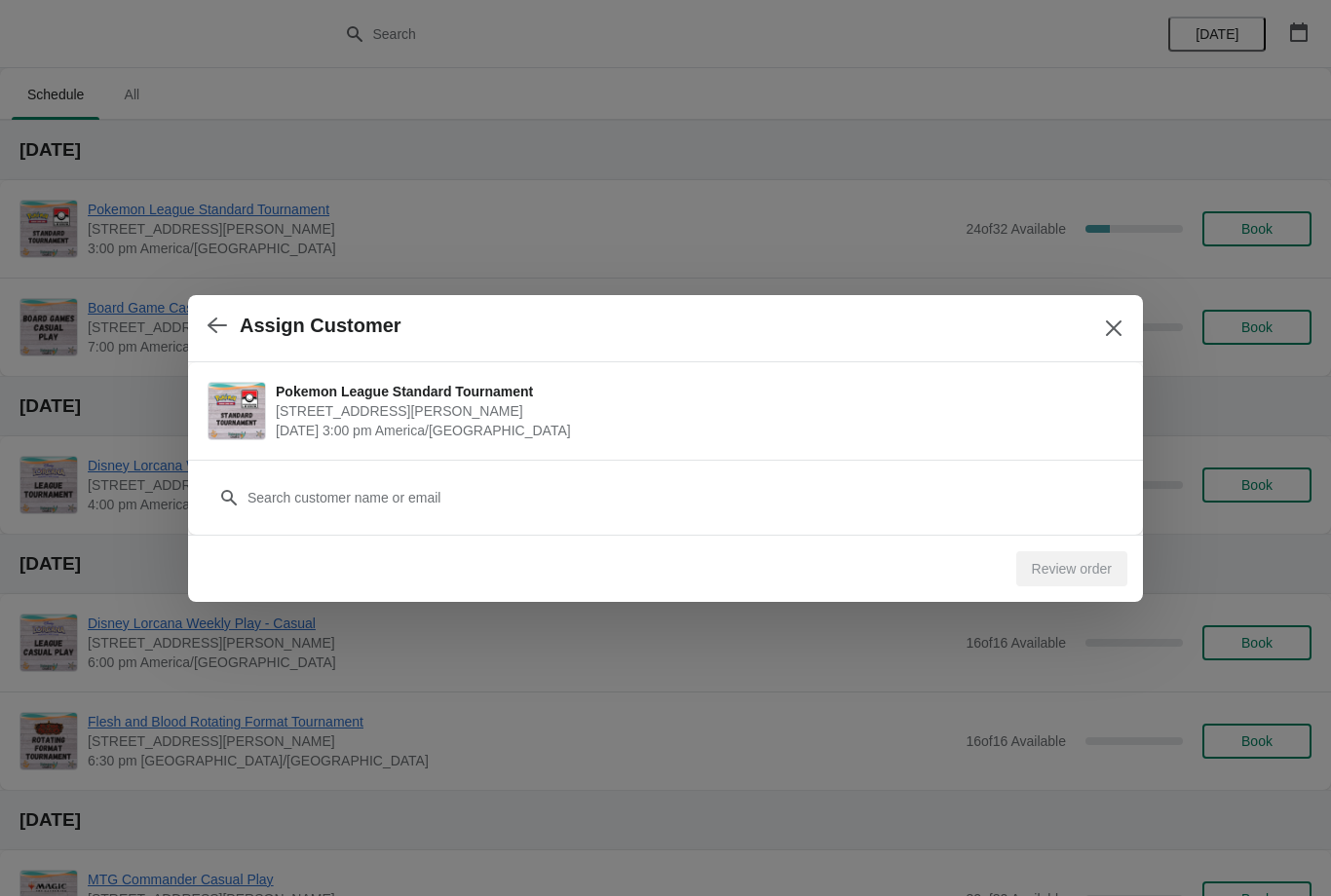
click at [525, 474] on div "Customer" at bounding box center [666, 488] width 916 height 55
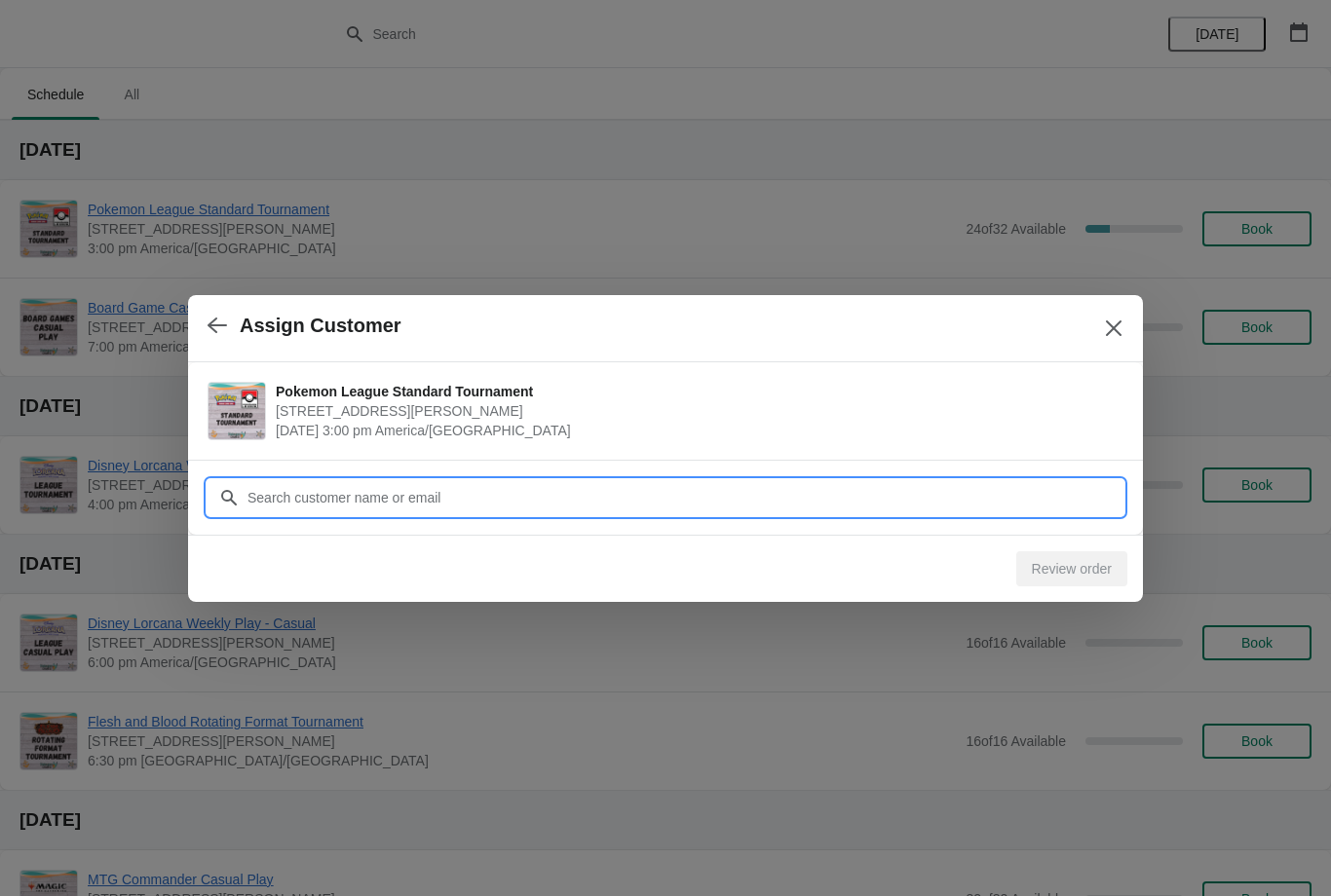
click at [495, 491] on input "Customer" at bounding box center [684, 497] width 877 height 35
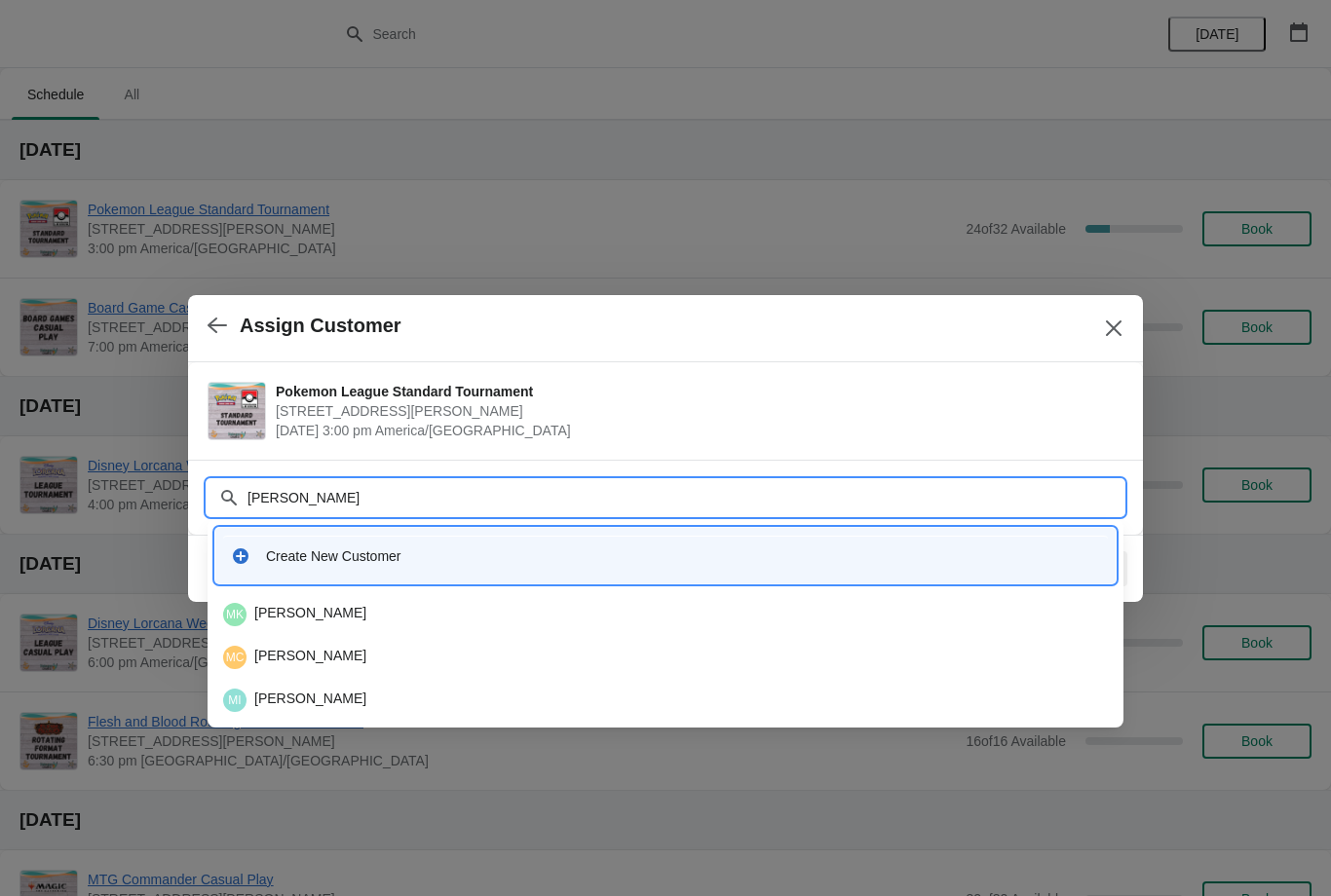
type input "Matthews"
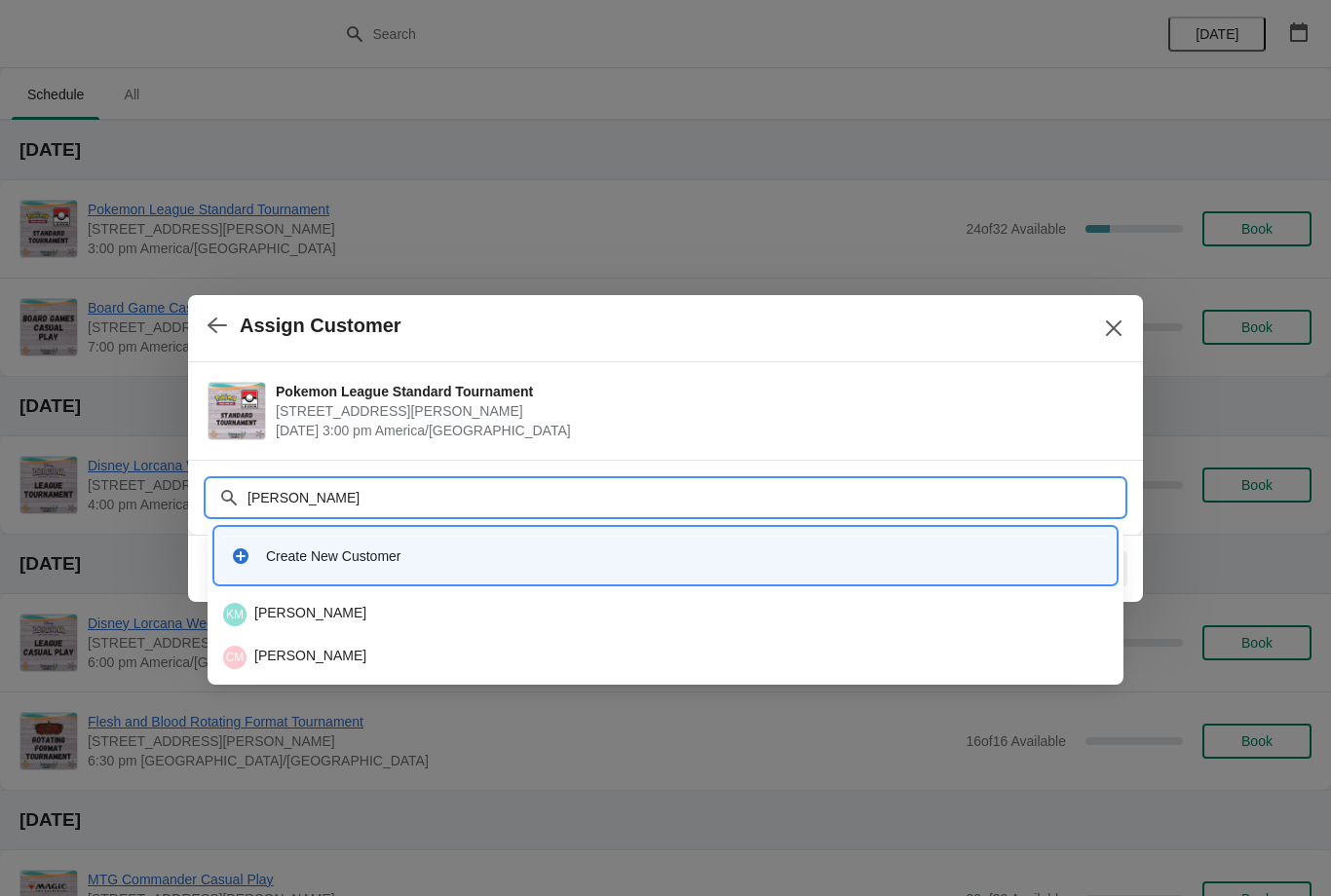
click at [321, 646] on div "CM Chase Matthews" at bounding box center [666, 657] width 885 height 23
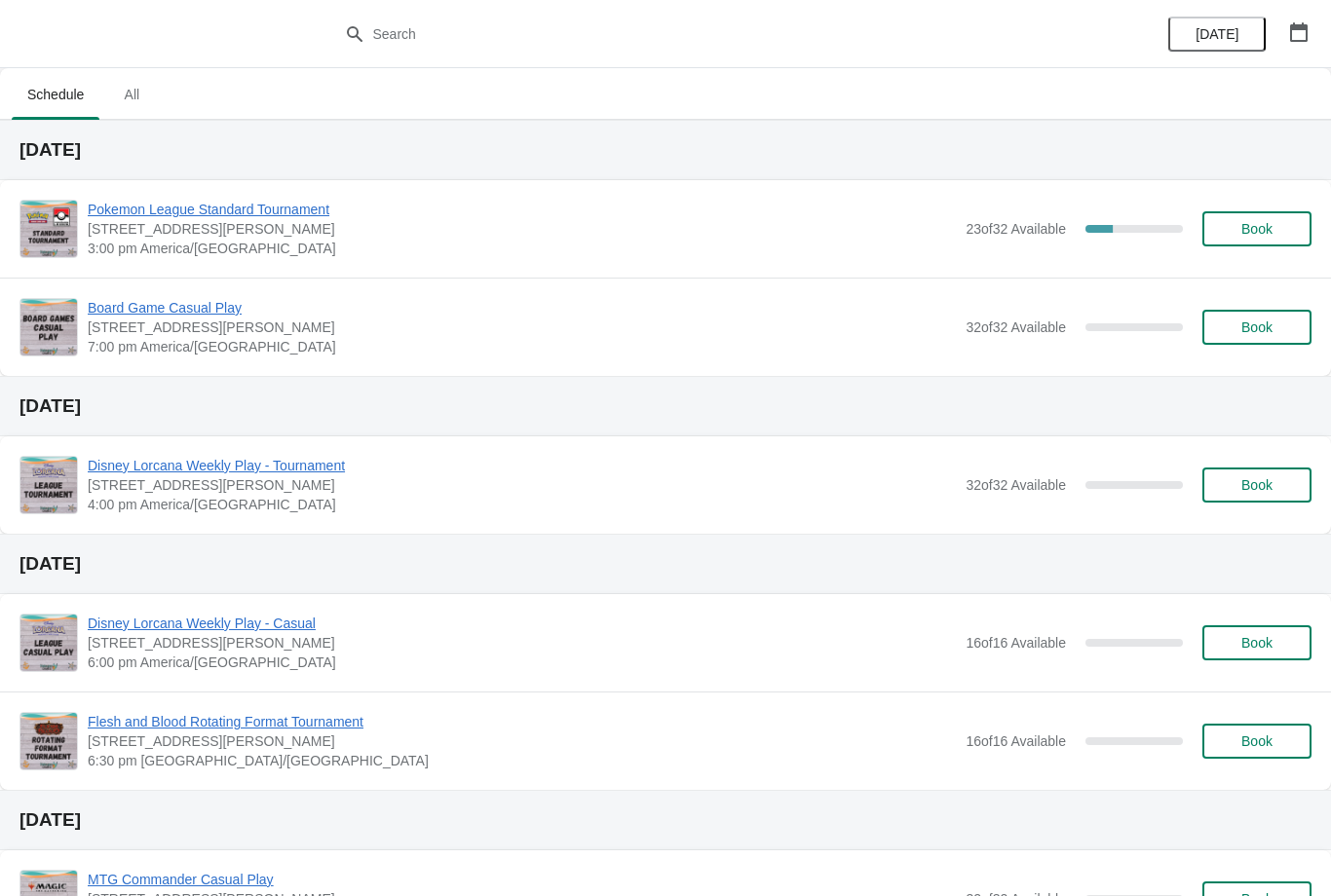
click at [1260, 227] on span "Book" at bounding box center [1256, 229] width 31 height 16
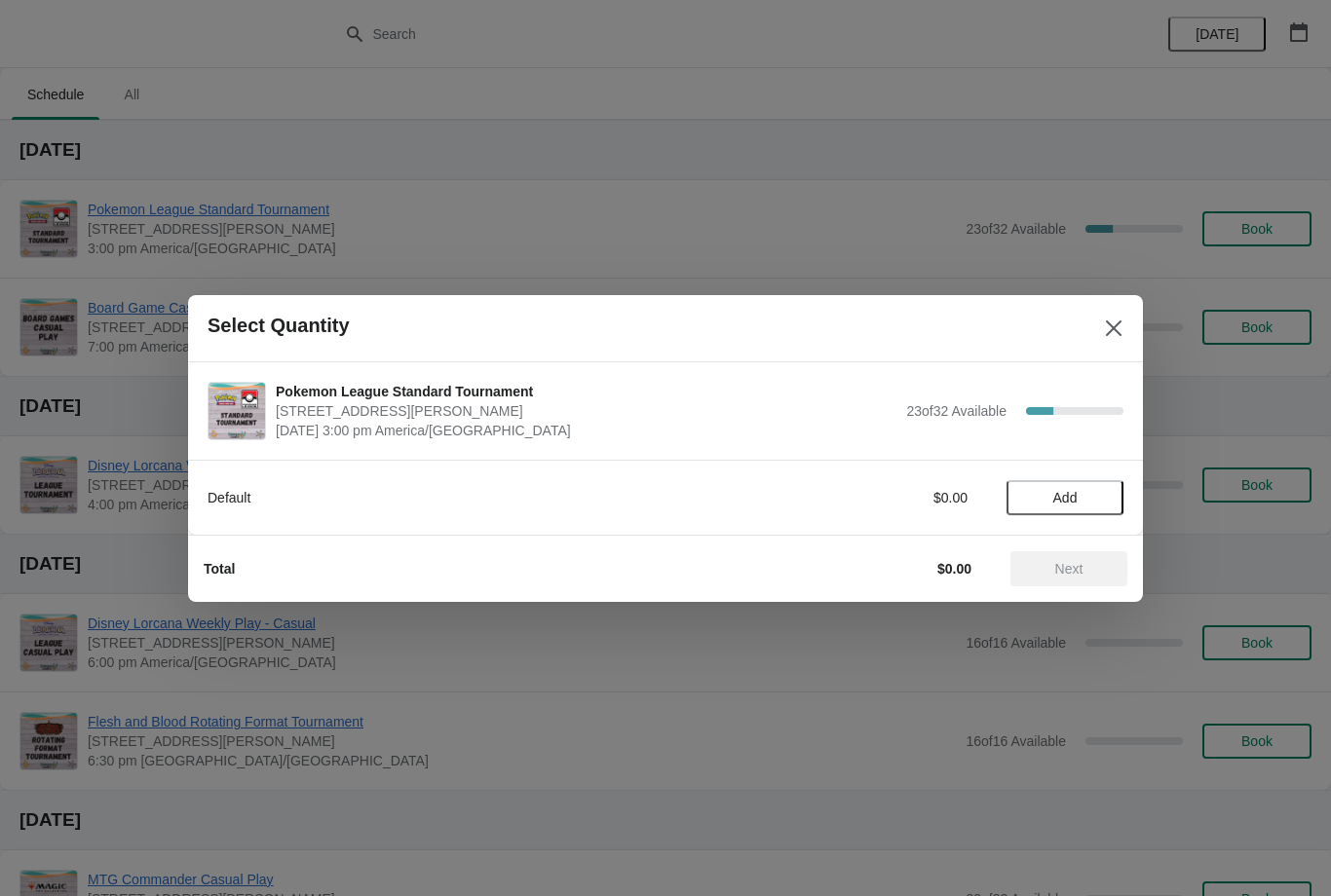
click at [1059, 500] on span "Add" at bounding box center [1066, 498] width 24 height 16
click at [1068, 569] on span "Next" at bounding box center [1070, 569] width 28 height 16
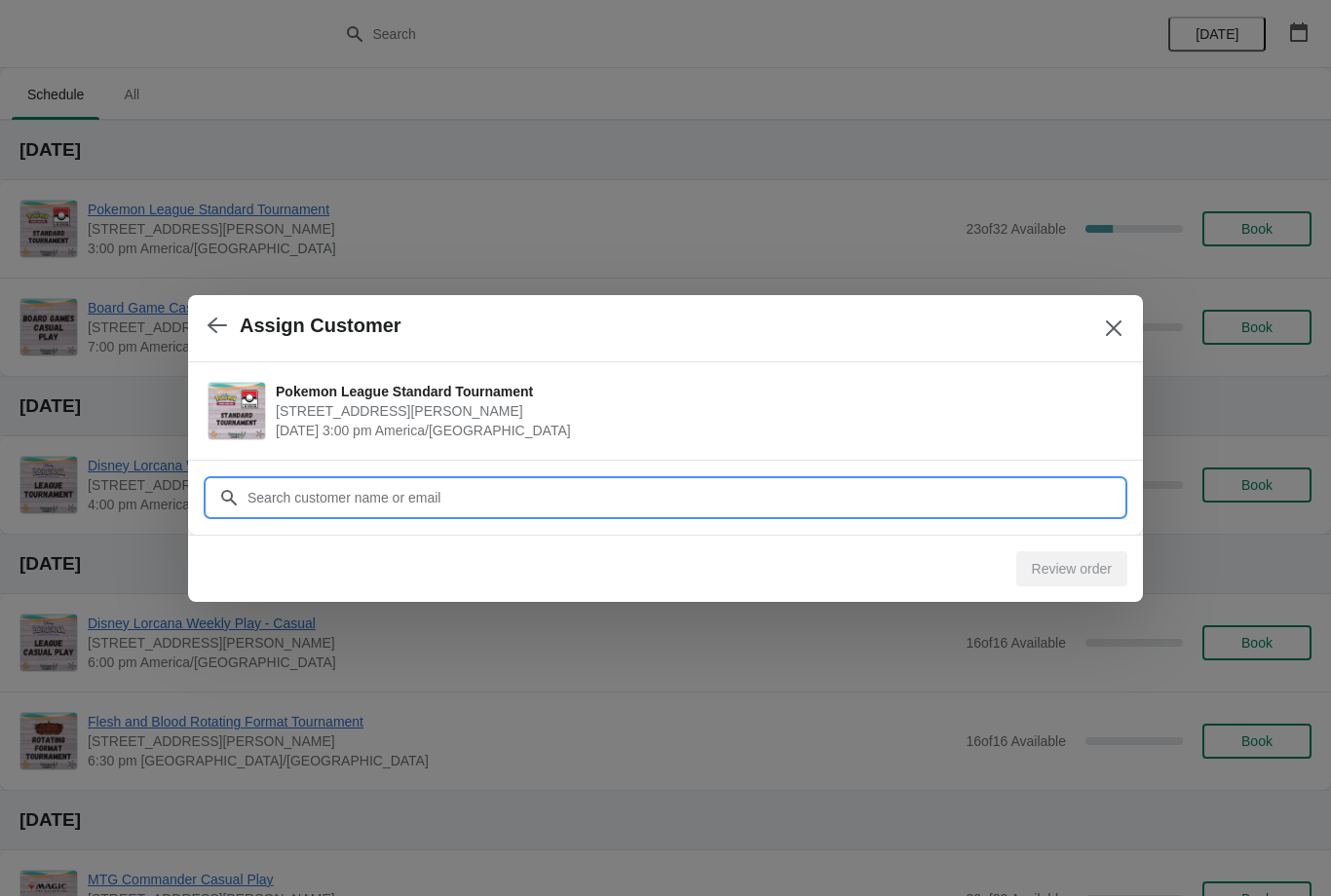
click at [598, 481] on input "Customer" at bounding box center [684, 497] width 877 height 35
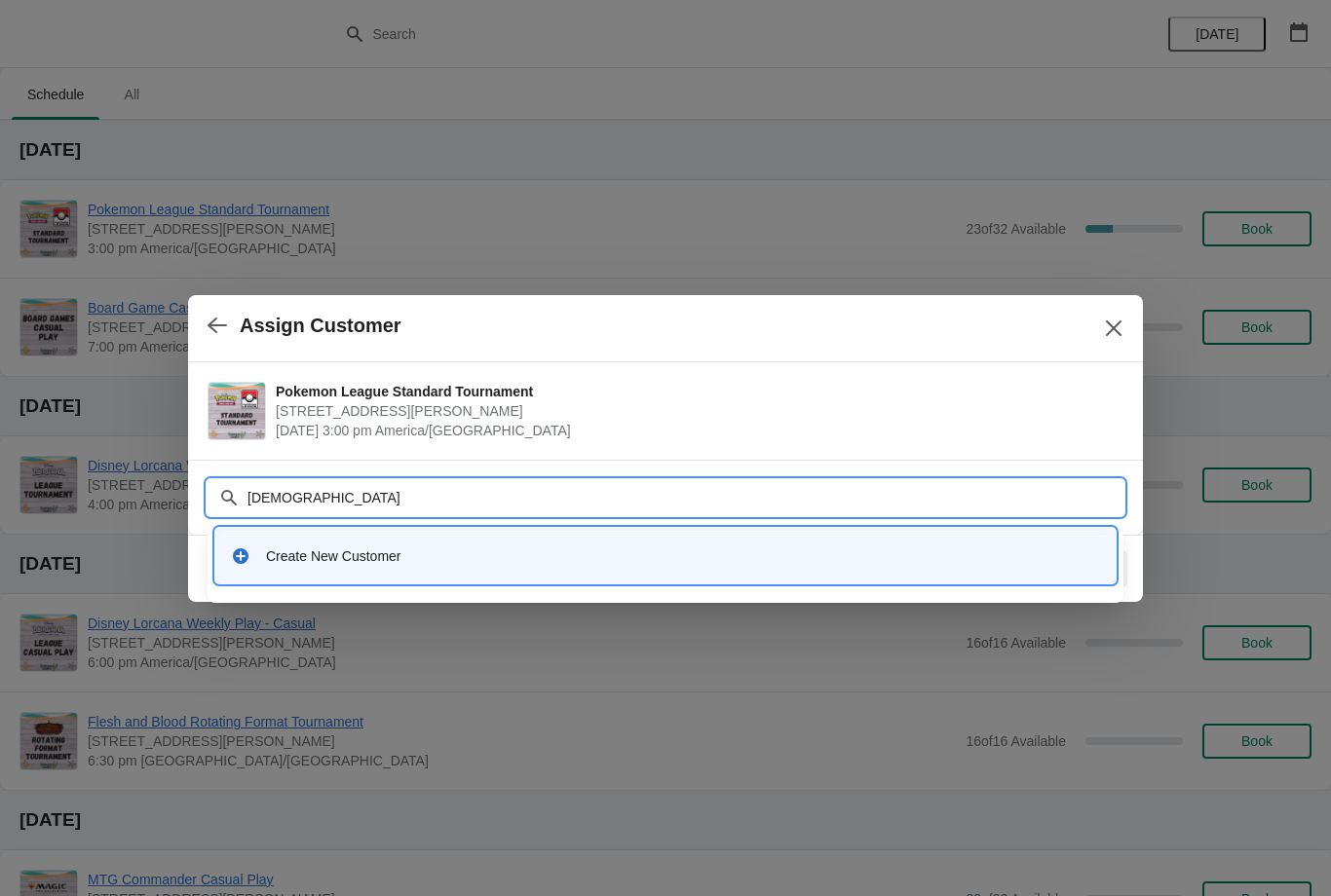
type input "Saccao"
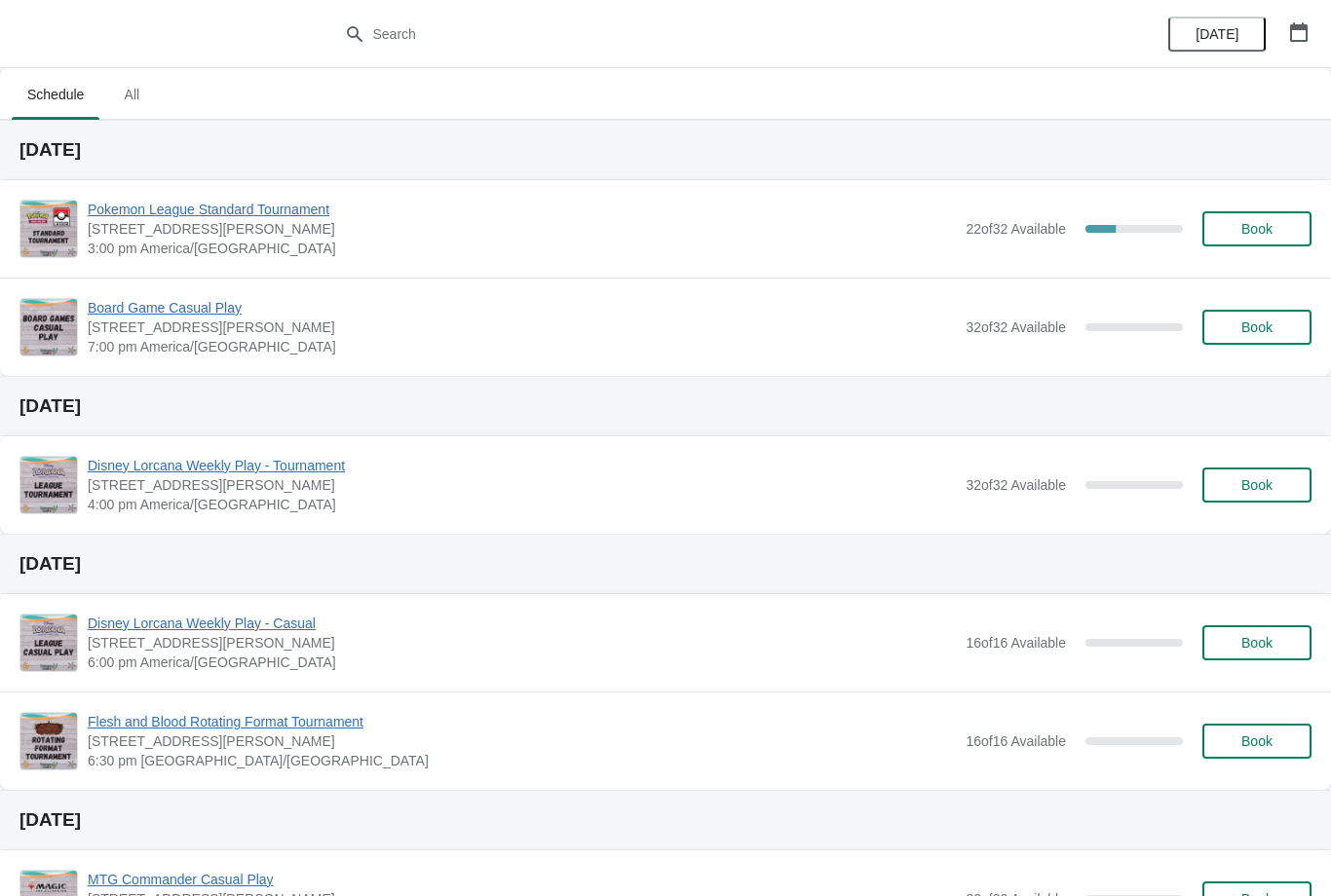
click at [1274, 228] on span "Book" at bounding box center [1257, 229] width 74 height 16
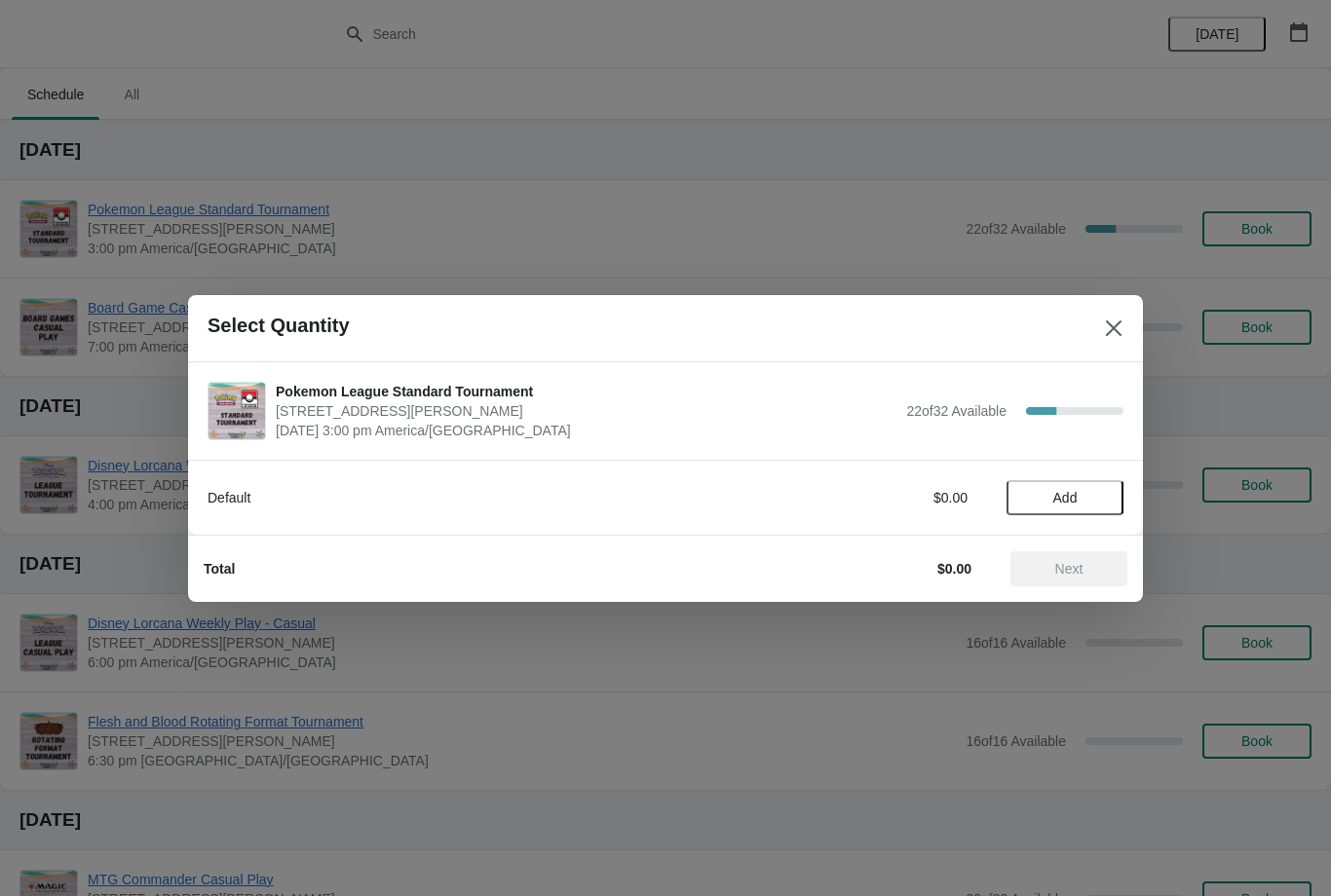
click at [1080, 483] on button "Add" at bounding box center [1065, 497] width 117 height 35
click at [1063, 571] on span "Next" at bounding box center [1070, 569] width 28 height 16
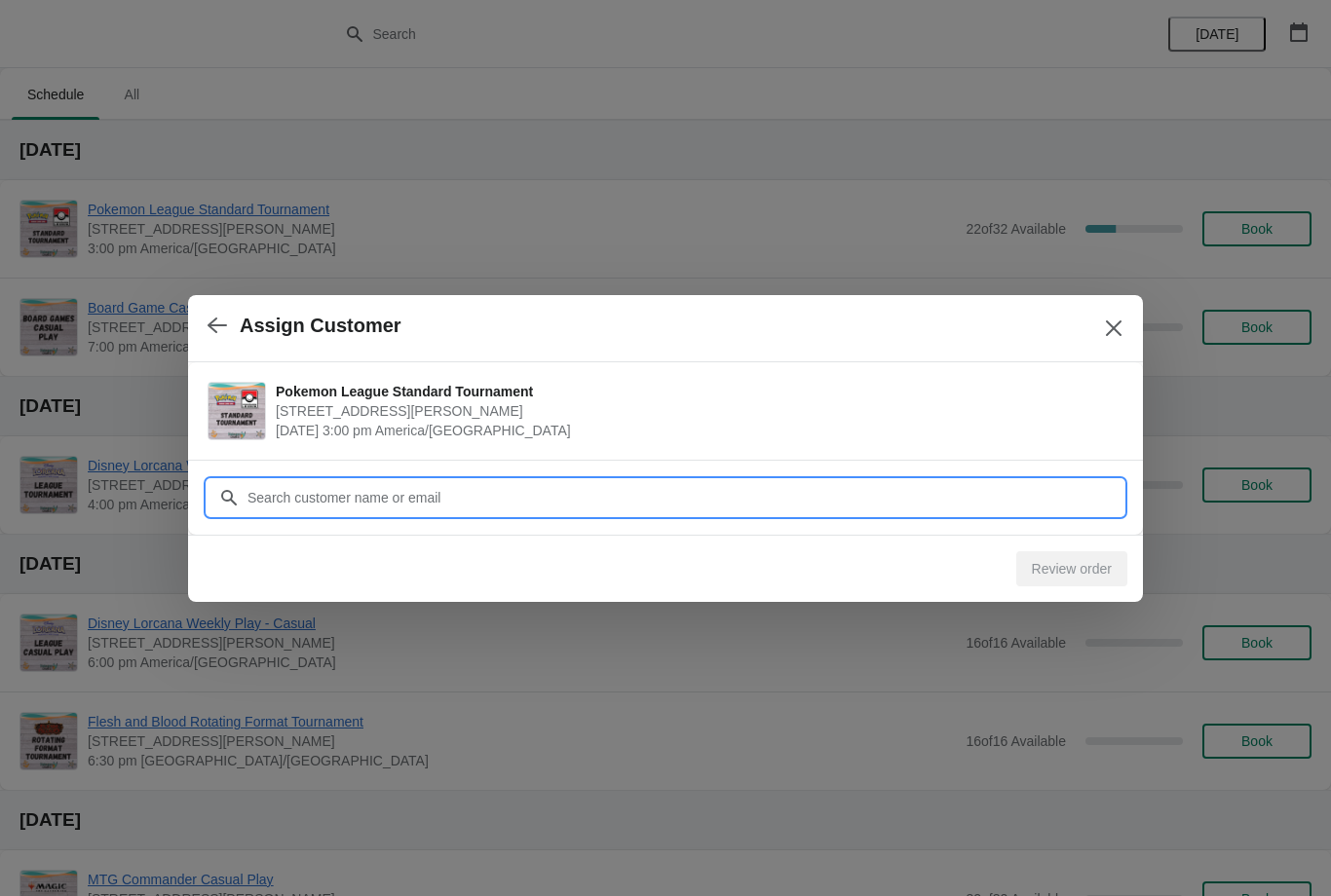
click at [522, 487] on input "Customer" at bounding box center [684, 497] width 877 height 35
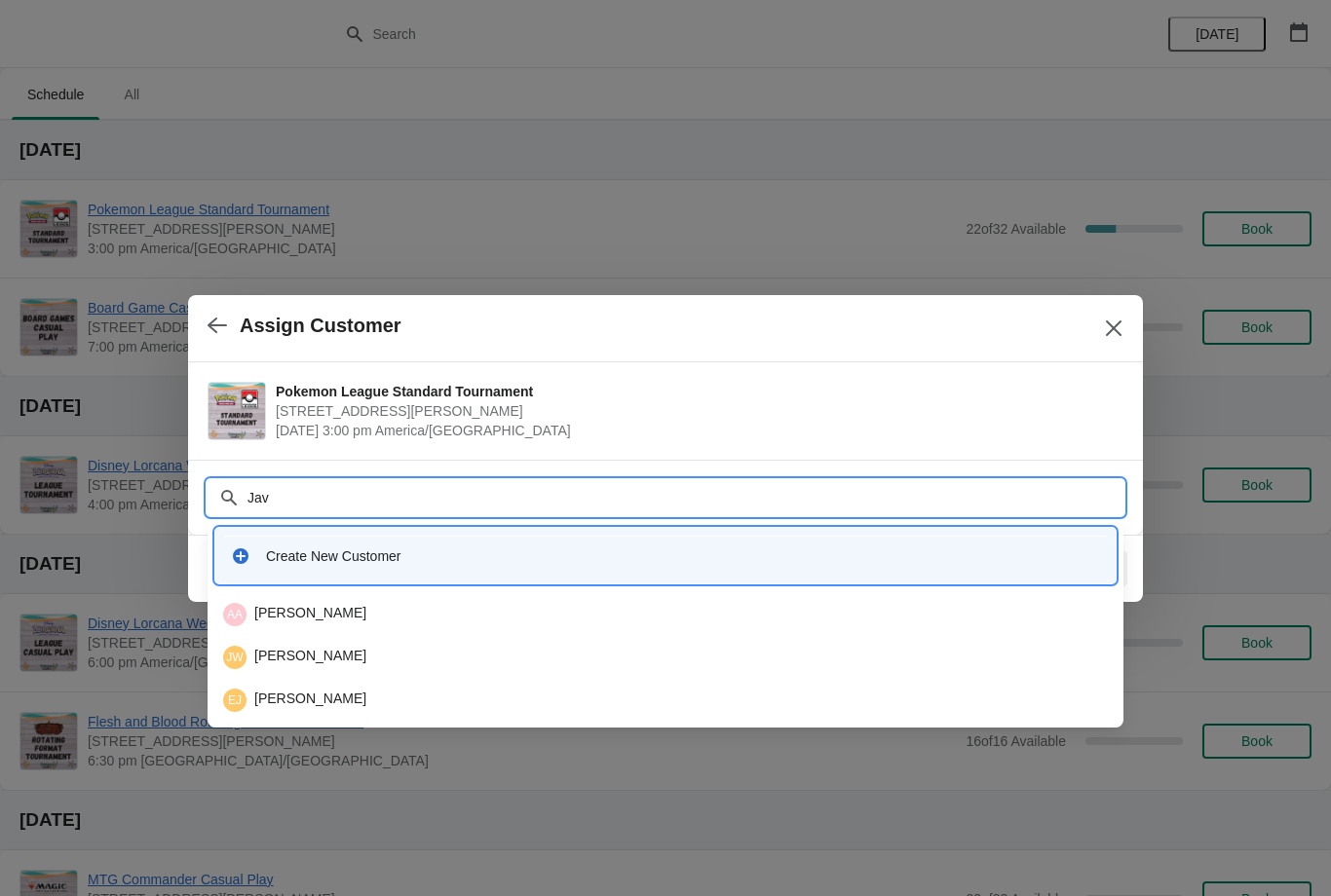
type input "Javi"
click at [339, 615] on div "JP [PERSON_NAME]" at bounding box center [666, 614] width 885 height 23
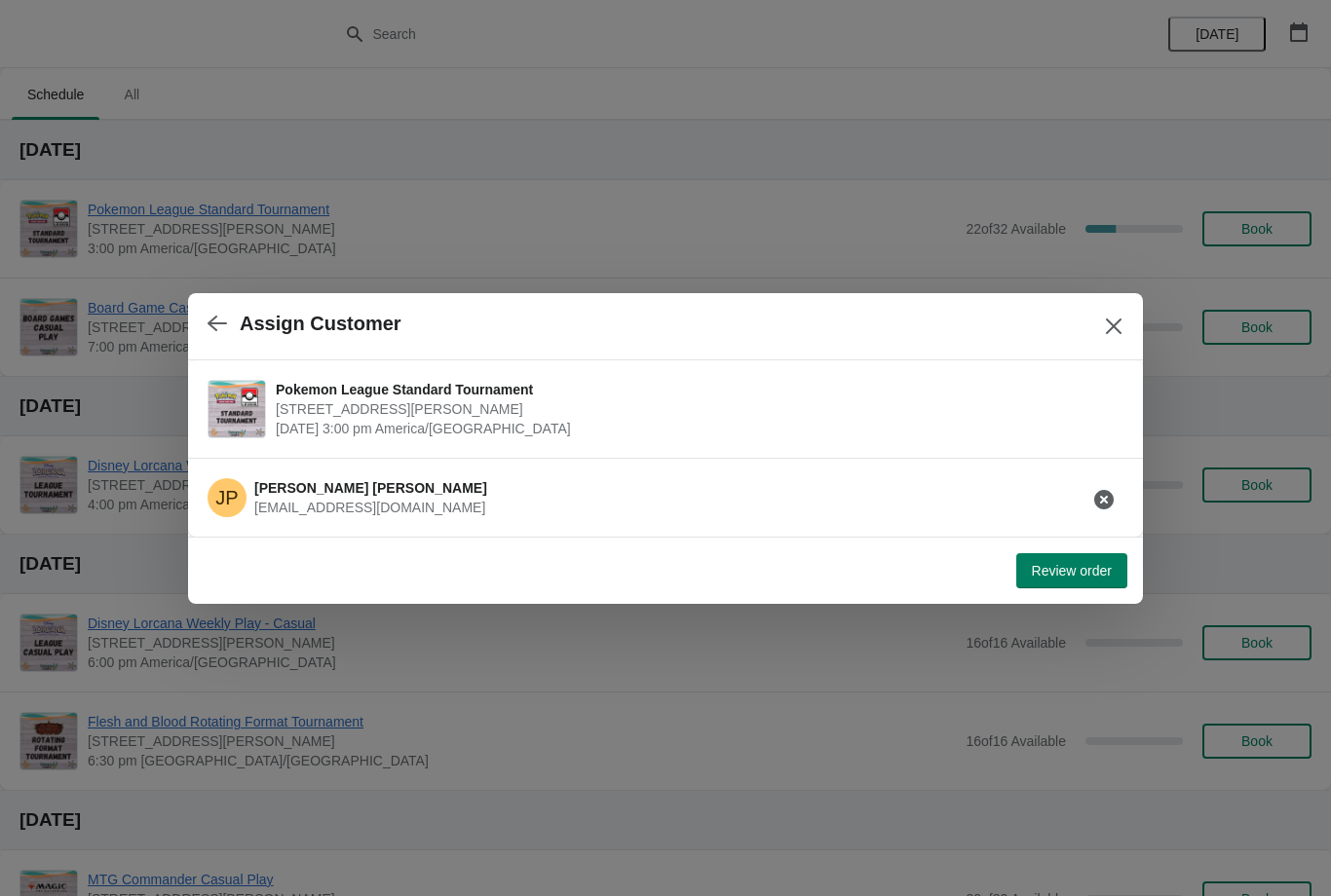
click at [1065, 568] on span "Review order" at bounding box center [1072, 571] width 80 height 16
